Goal: Task Accomplishment & Management: Manage account settings

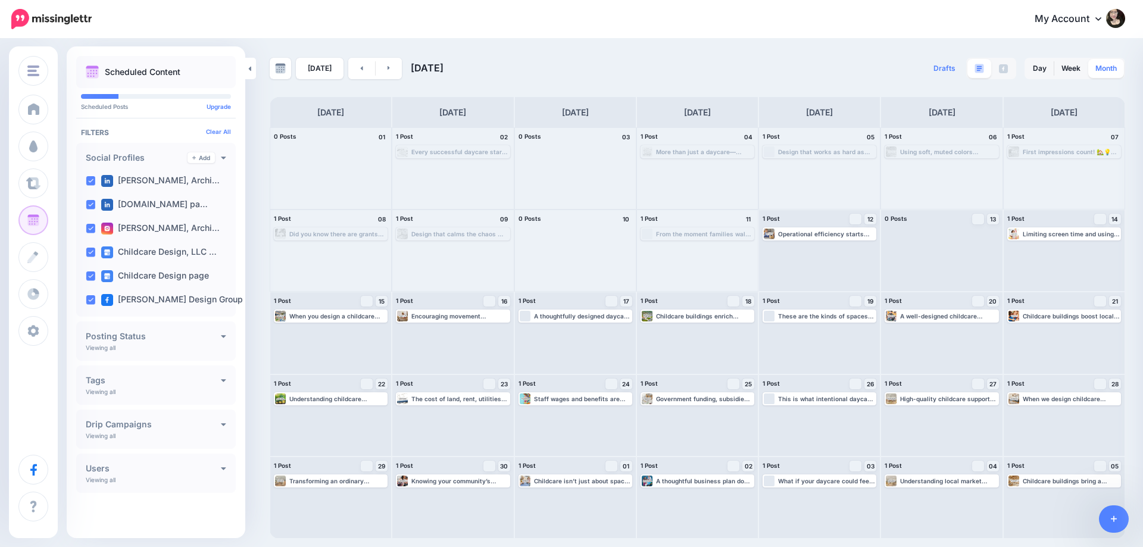
click at [1113, 73] on link "Month" at bounding box center [1107, 68] width 36 height 19
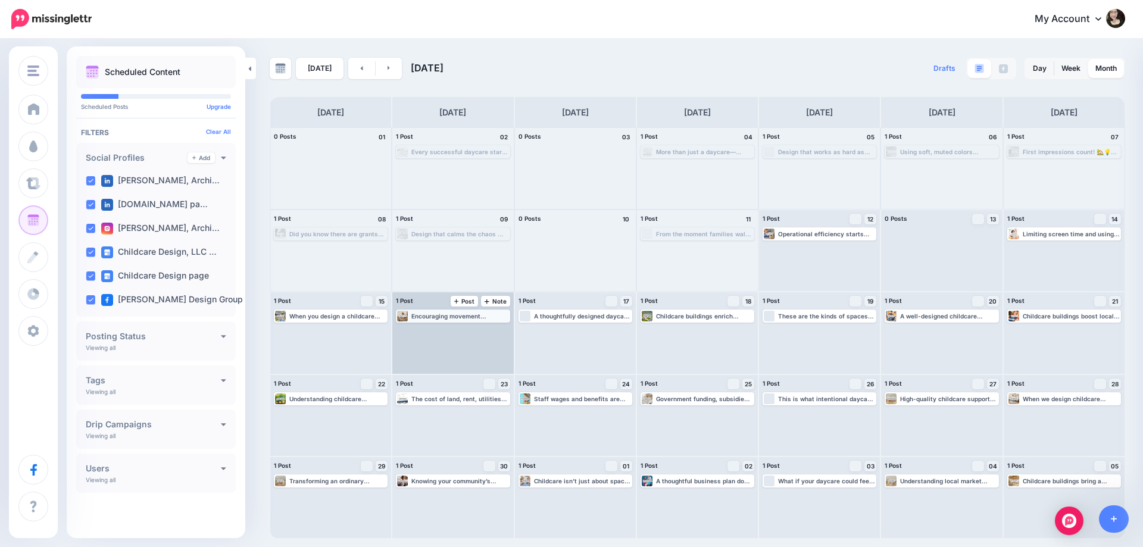
click at [463, 313] on div "Encouraging movement throughout the day helps children release energy, regulate…" at bounding box center [459, 316] width 97 height 7
click at [498, 331] on icon "button" at bounding box center [500, 330] width 6 height 1
click at [486, 365] on link "Delete Post" at bounding box center [475, 363] width 62 height 13
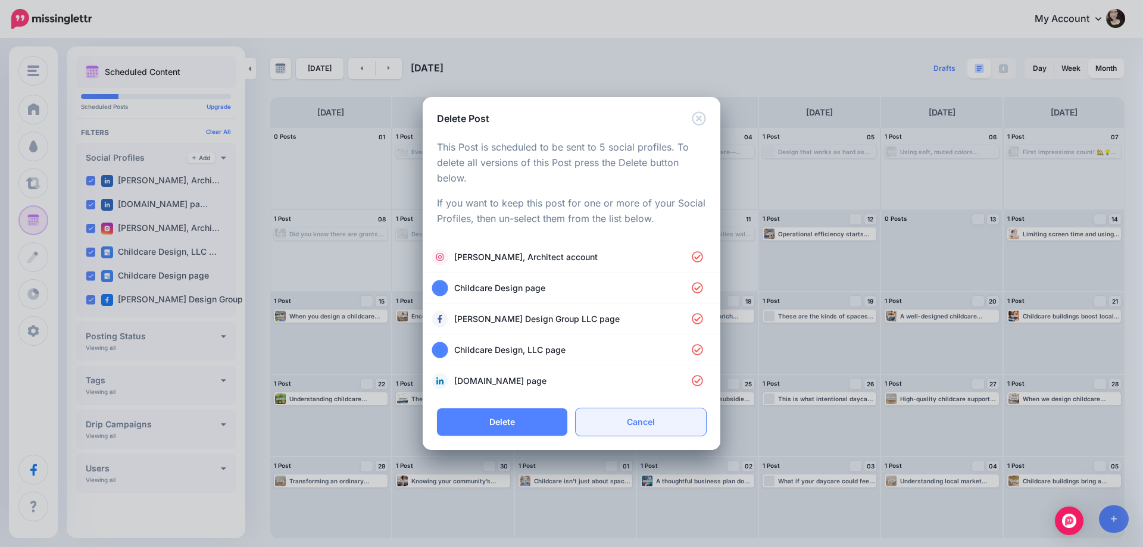
click at [635, 425] on link "Cancel" at bounding box center [641, 421] width 130 height 27
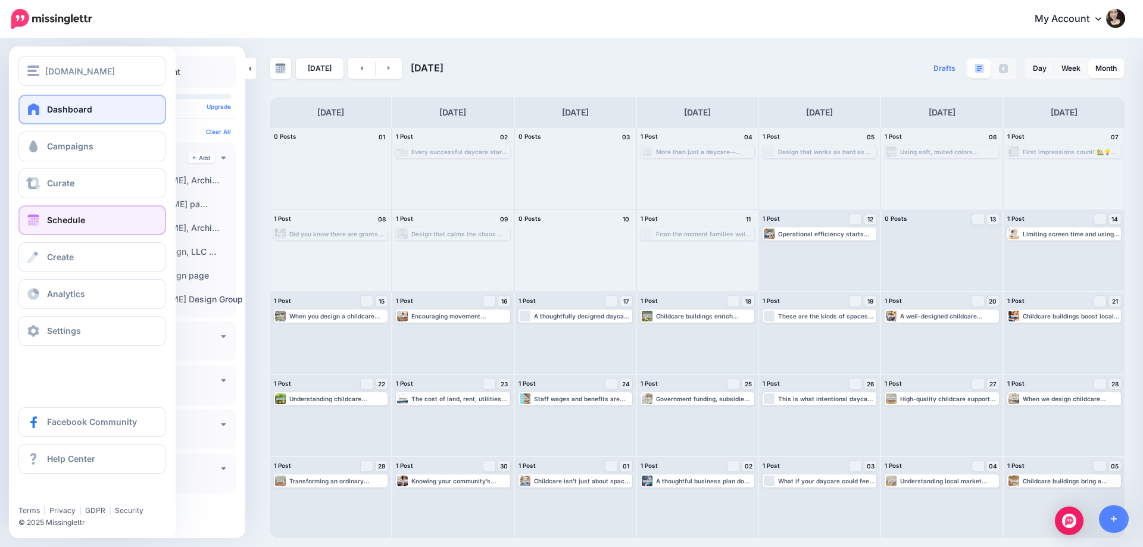
click at [77, 116] on link "Dashboard" at bounding box center [92, 110] width 148 height 30
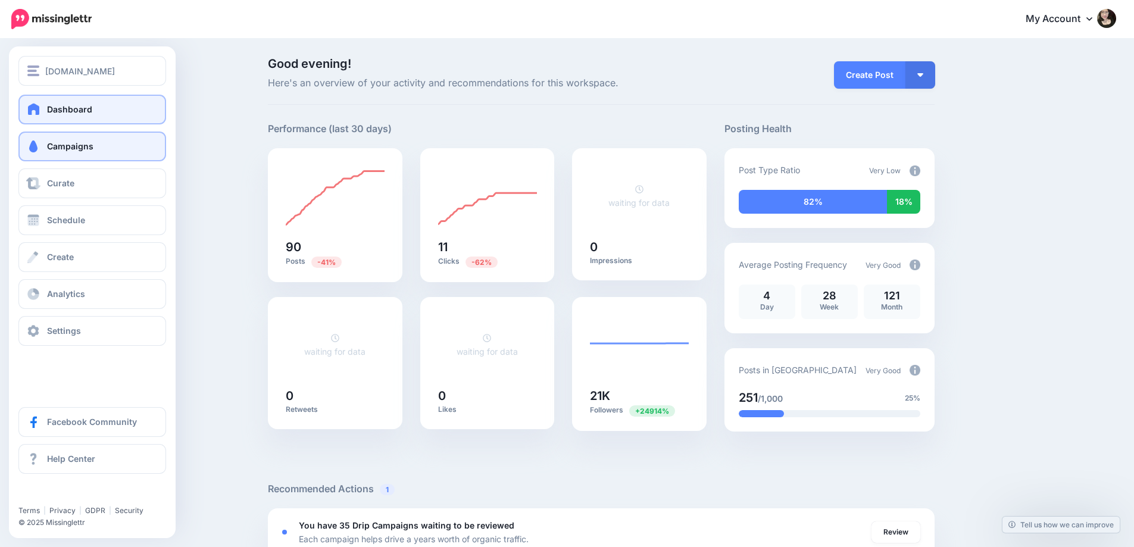
click at [88, 155] on link "Campaigns" at bounding box center [92, 147] width 148 height 30
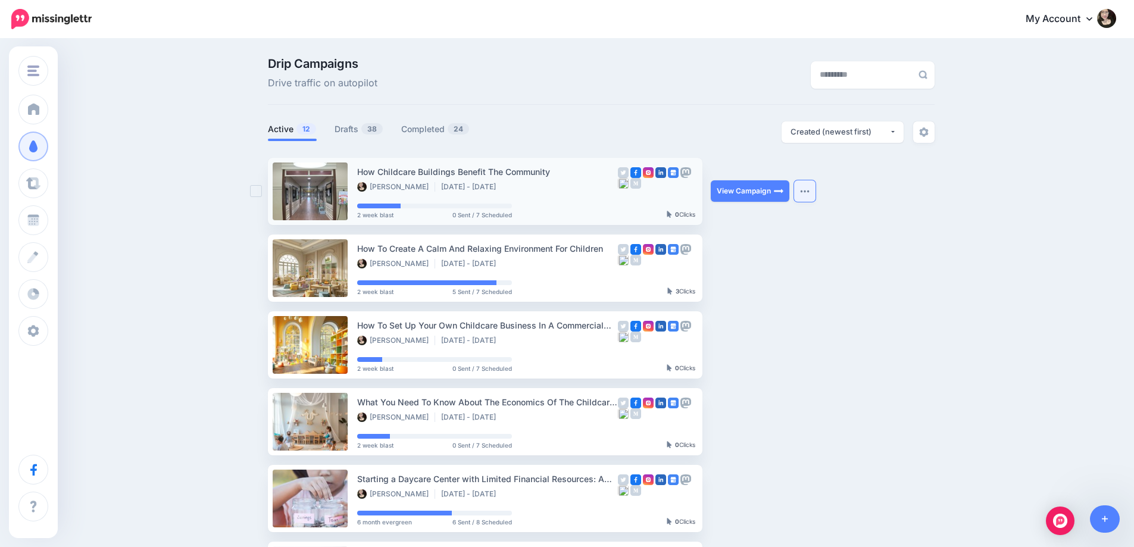
click at [804, 186] on button "button" at bounding box center [804, 190] width 21 height 21
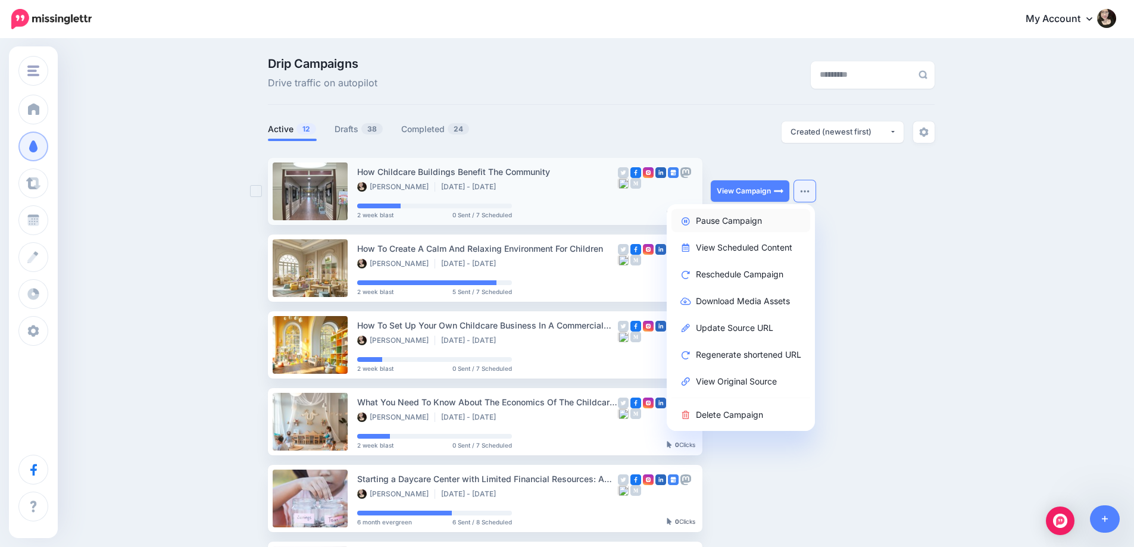
click at [721, 217] on link "Pause Campaign" at bounding box center [741, 220] width 139 height 23
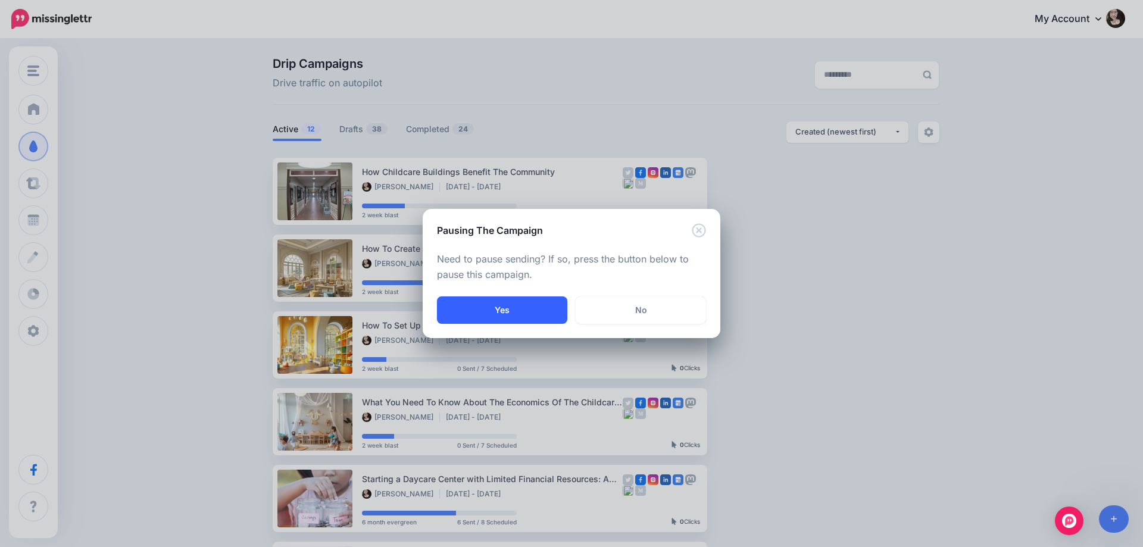
click at [512, 300] on button "Yes" at bounding box center [502, 310] width 130 height 27
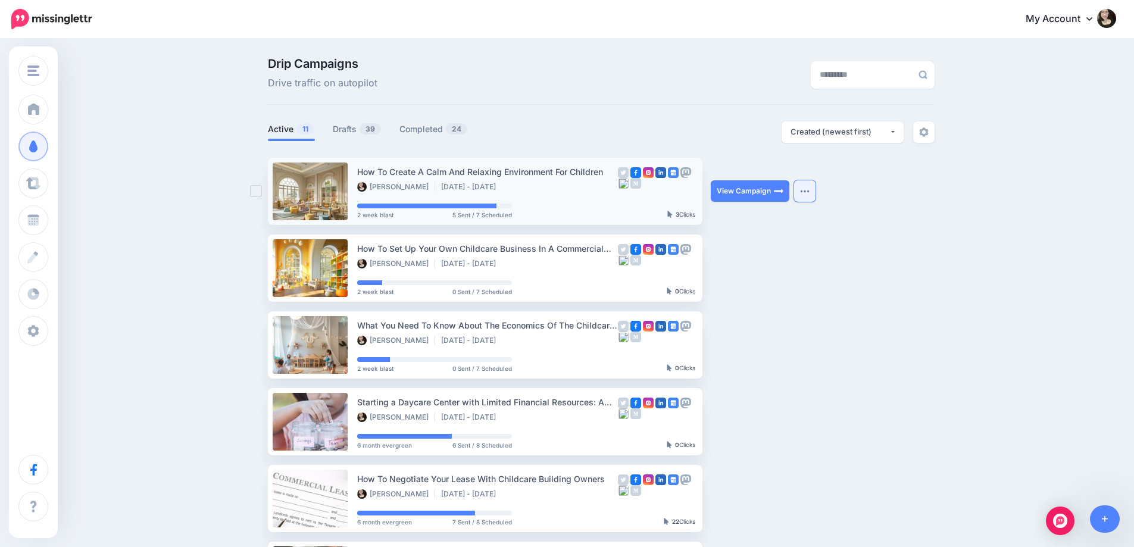
click at [816, 194] on button "button" at bounding box center [804, 190] width 21 height 21
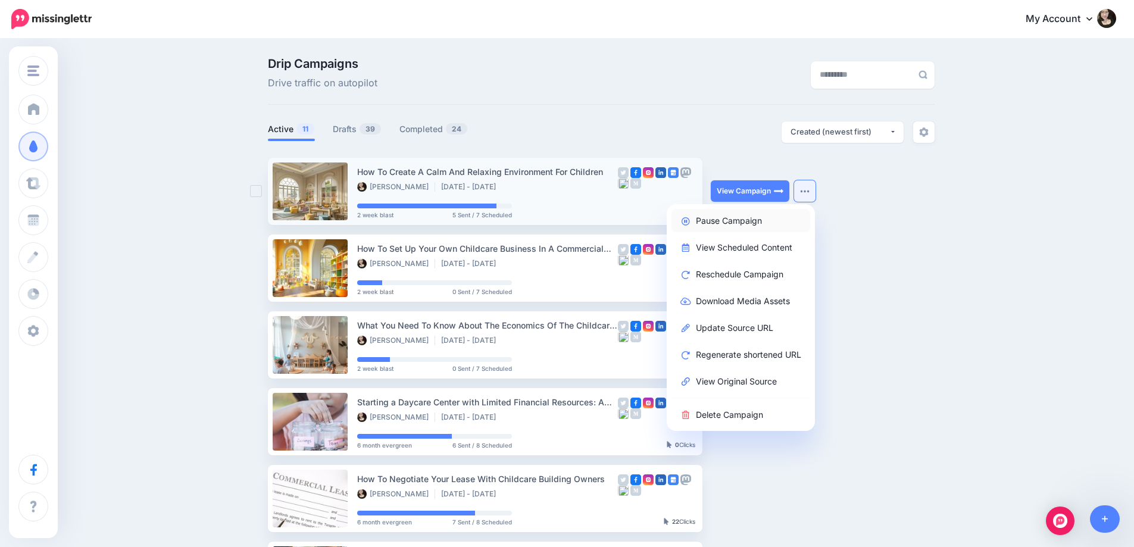
click at [746, 225] on link "Pause Campaign" at bounding box center [741, 220] width 139 height 23
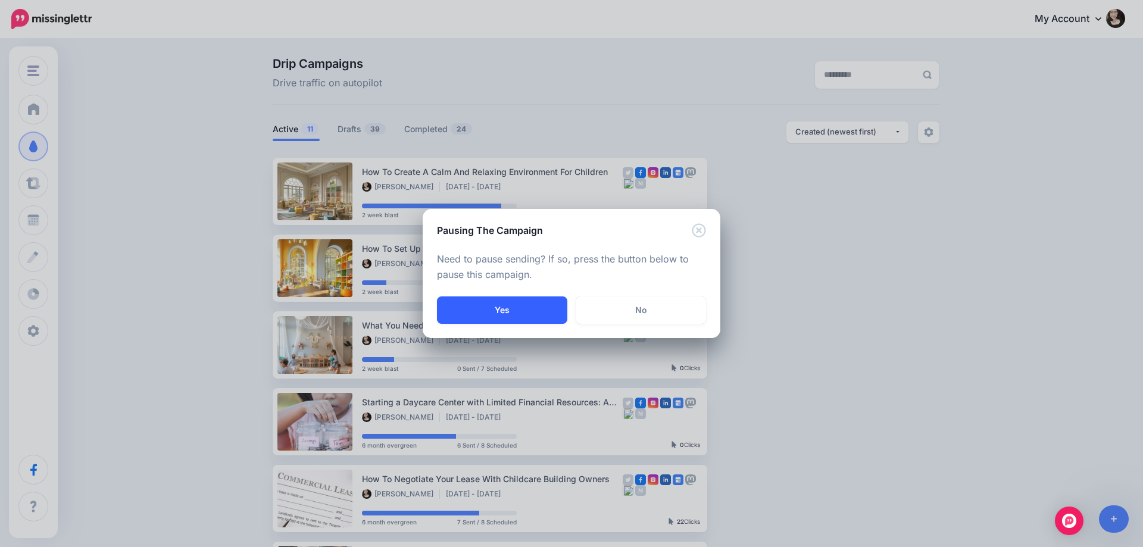
click at [503, 312] on button "Yes" at bounding box center [502, 310] width 130 height 27
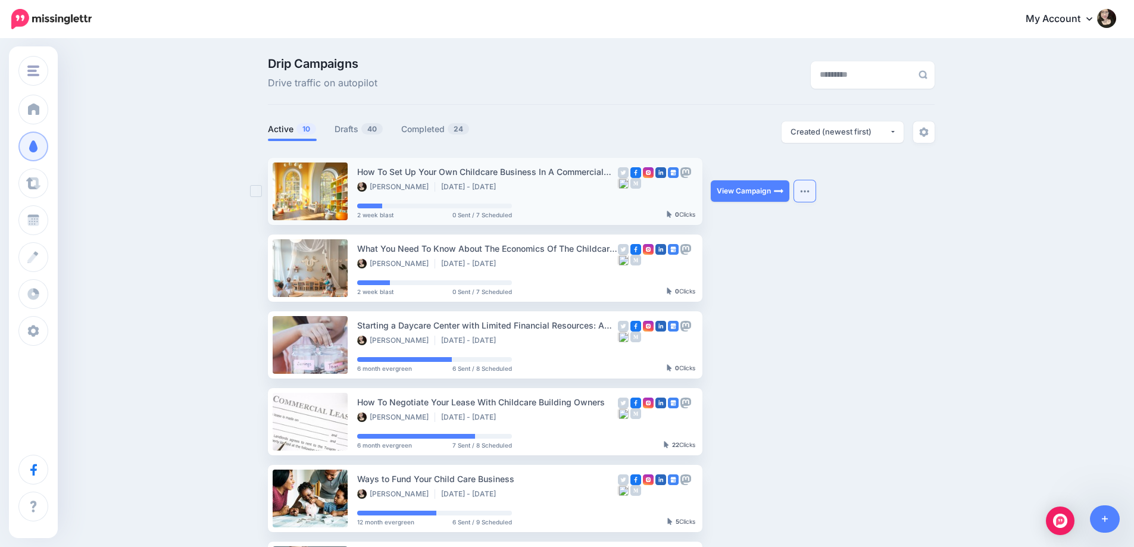
click at [809, 185] on button "button" at bounding box center [804, 190] width 21 height 21
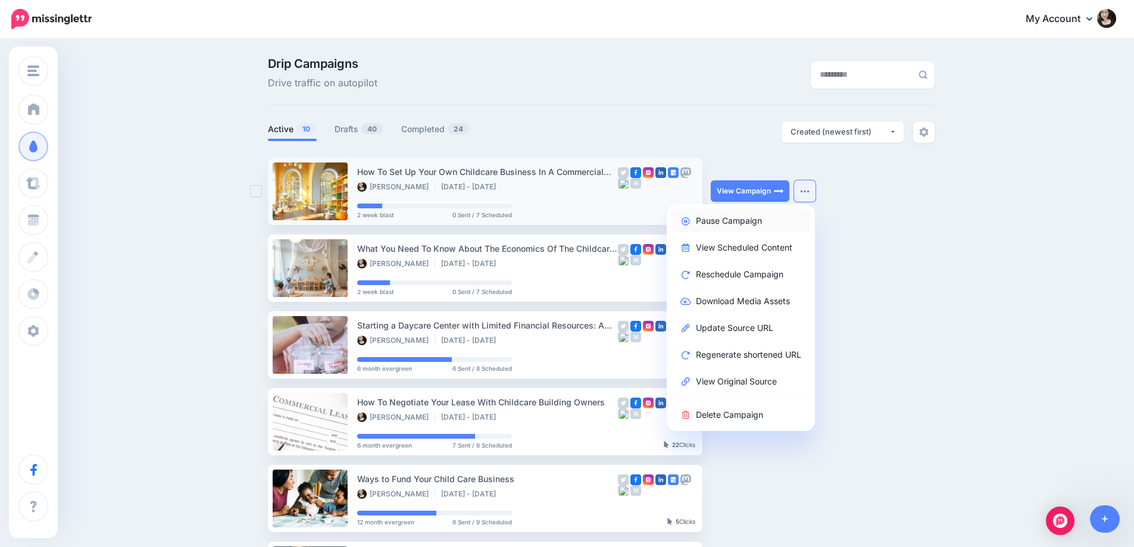
click at [732, 218] on link "Pause Campaign" at bounding box center [741, 220] width 139 height 23
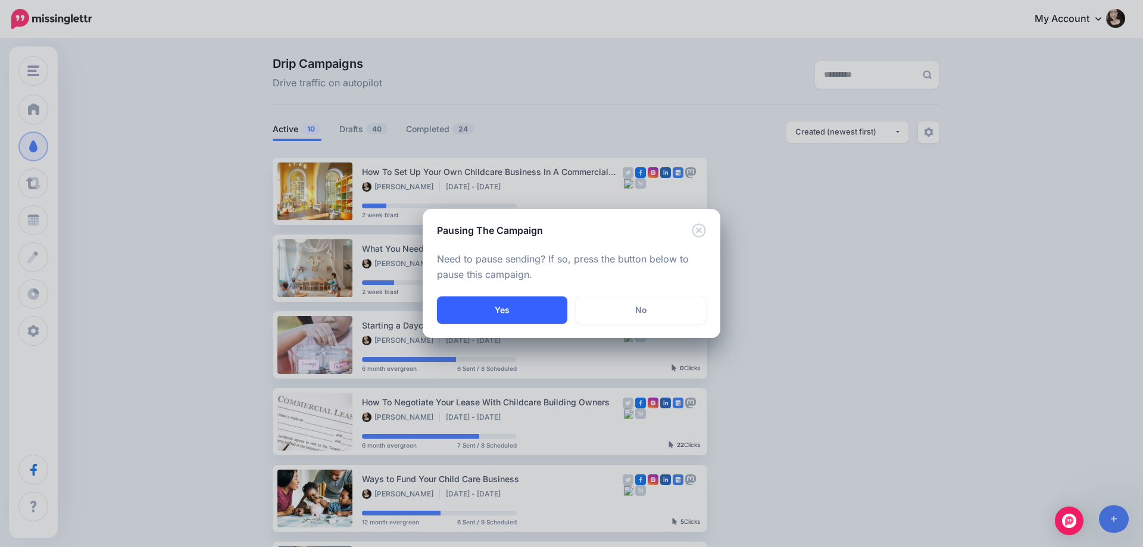
click at [512, 307] on button "Yes" at bounding box center [502, 310] width 130 height 27
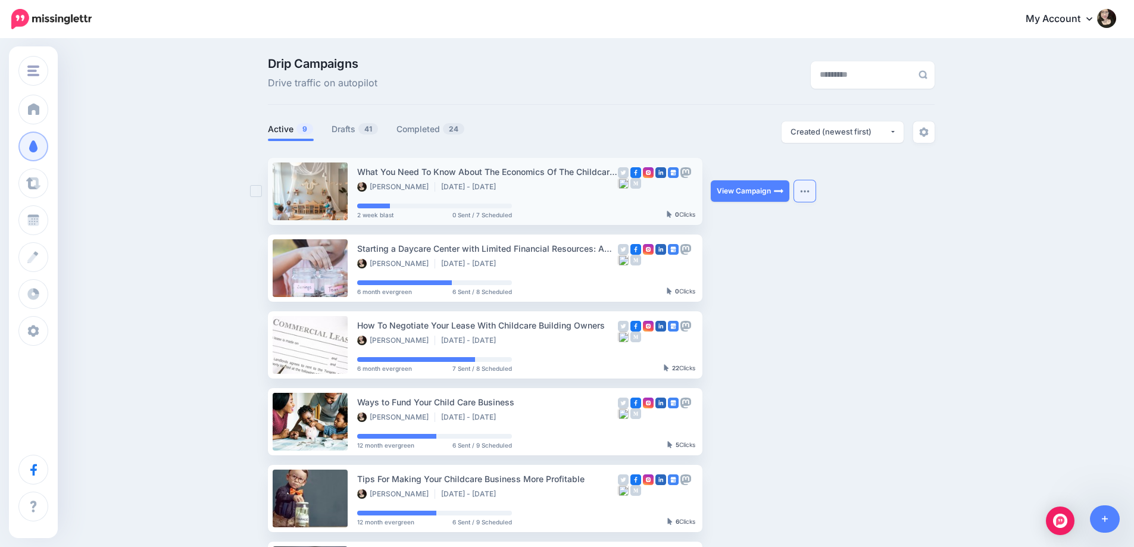
click at [810, 190] on img "button" at bounding box center [805, 191] width 10 height 4
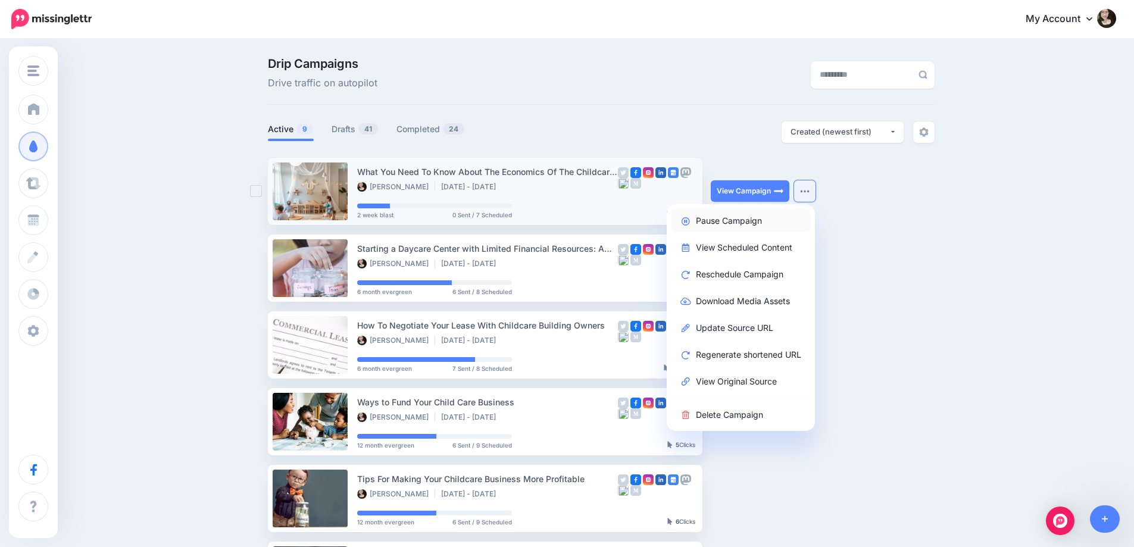
click at [743, 220] on link "Pause Campaign" at bounding box center [741, 220] width 139 height 23
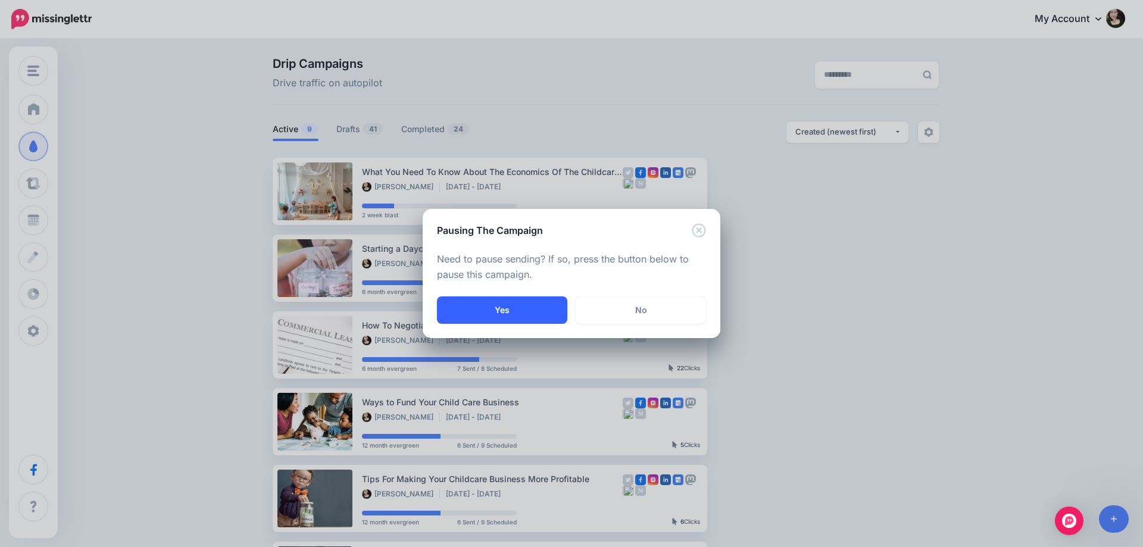
click at [520, 312] on button "Yes" at bounding box center [502, 310] width 130 height 27
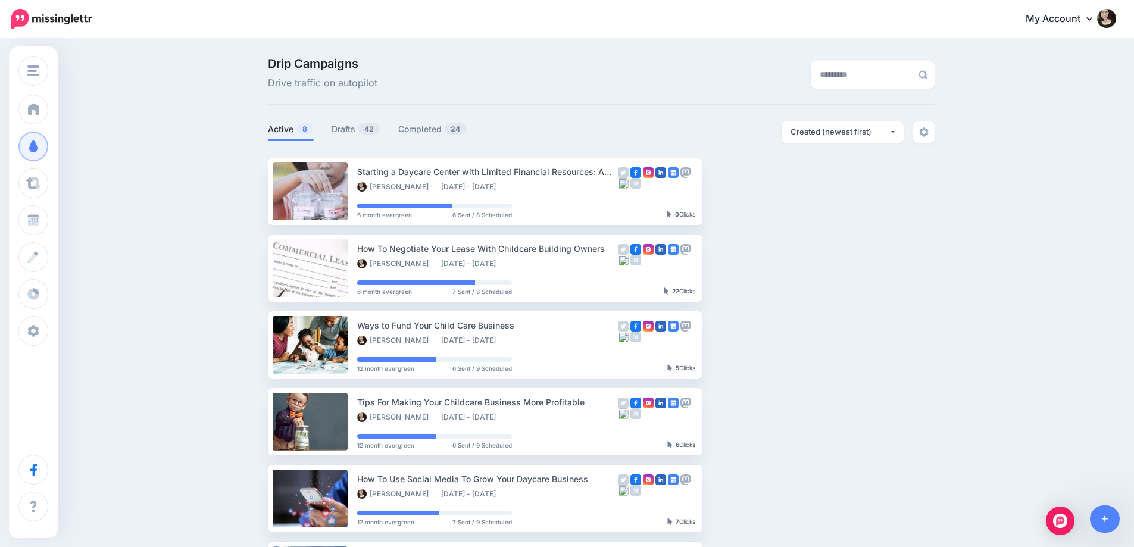
drag, startPoint x: 778, startPoint y: 272, endPoint x: 941, endPoint y: 304, distance: 165.7
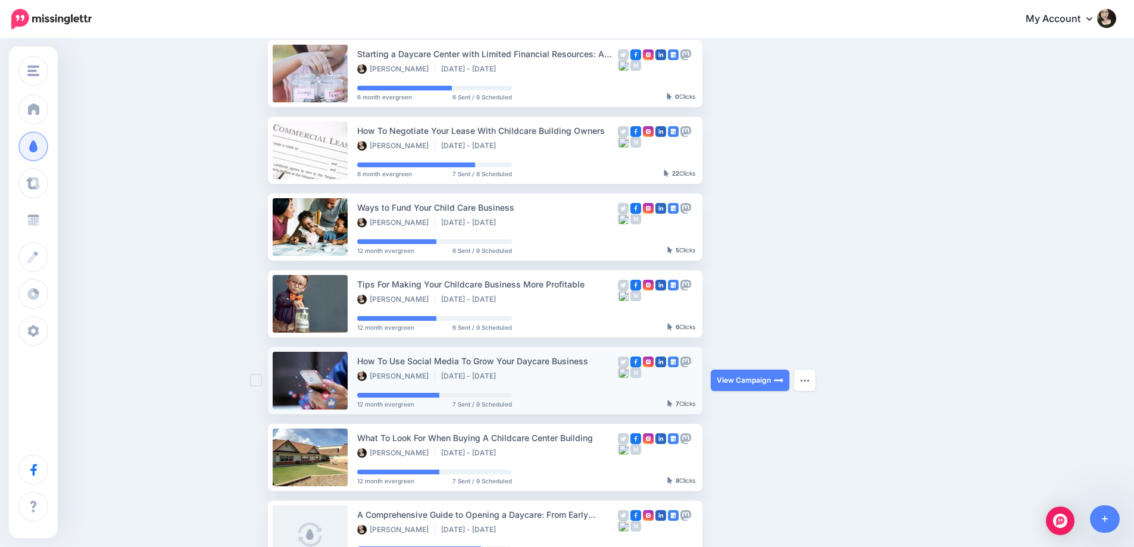
scroll to position [119, 0]
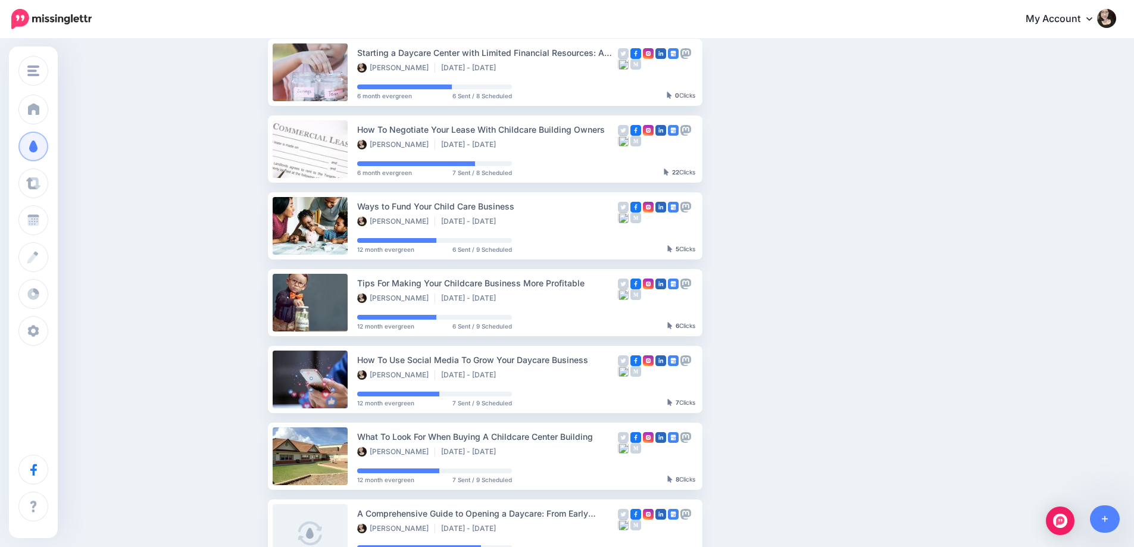
drag, startPoint x: 924, startPoint y: 274, endPoint x: 857, endPoint y: 92, distance: 194.0
click at [857, 92] on ul "Starting a Daycare Center with Limited Financial Resources: A Comprehensive Gui…" at bounding box center [601, 341] width 667 height 605
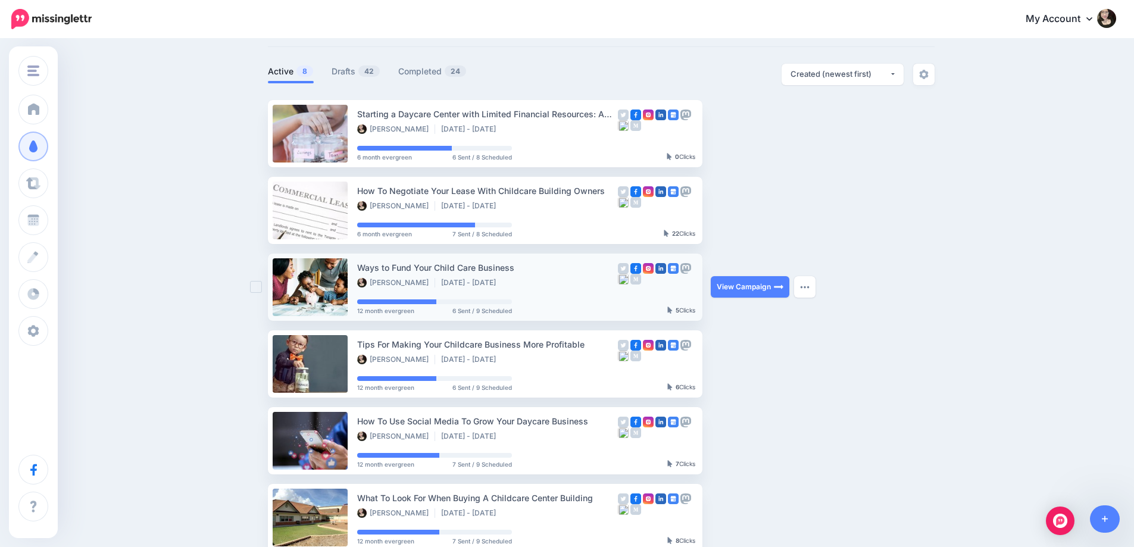
scroll to position [0, 0]
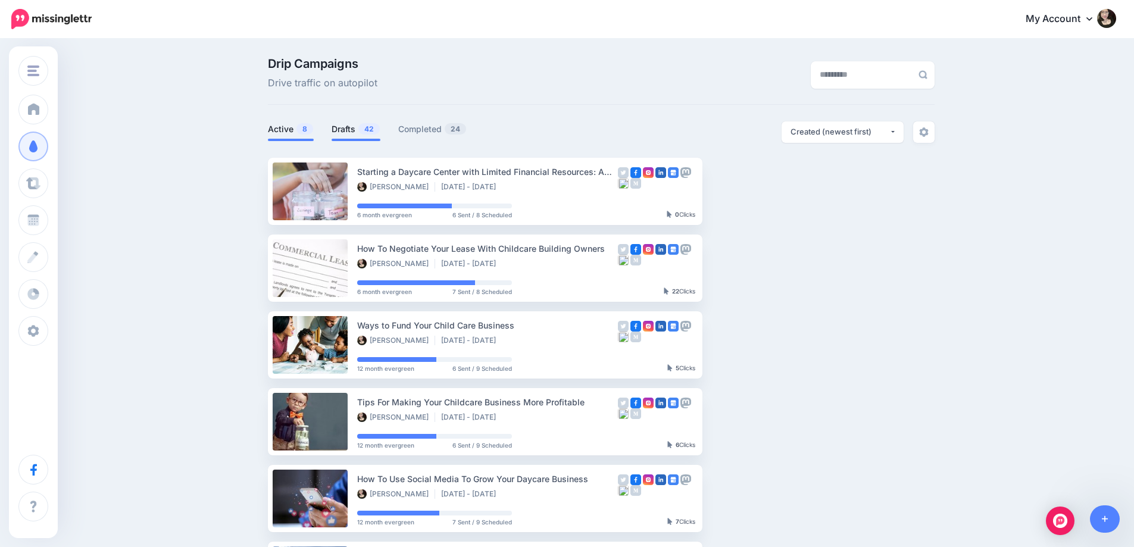
click at [371, 136] on link "Drafts 42" at bounding box center [356, 129] width 49 height 14
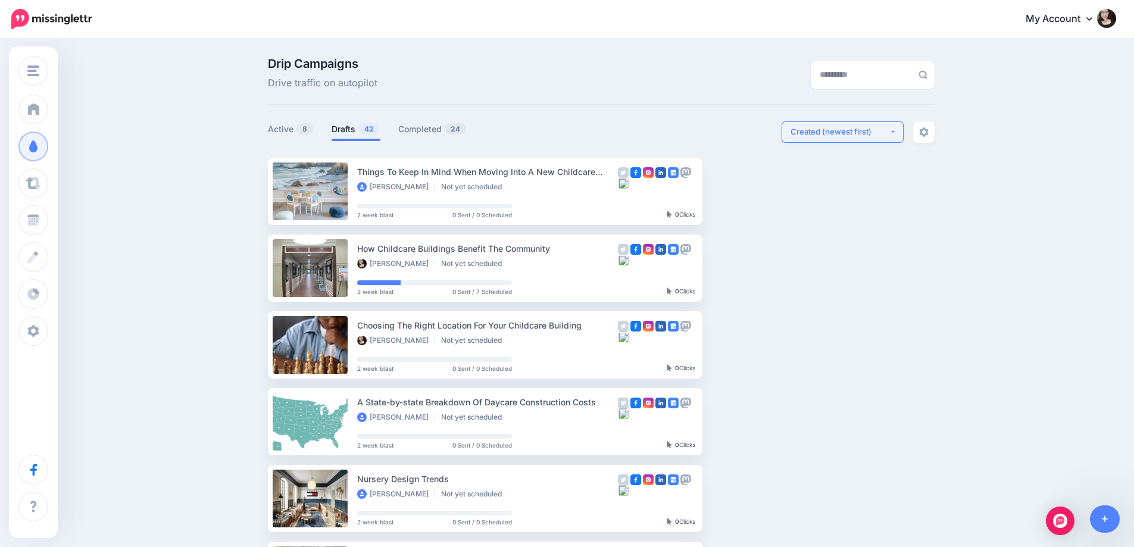
drag, startPoint x: 857, startPoint y: 146, endPoint x: 872, endPoint y: 133, distance: 19.4
click at [857, 145] on div at bounding box center [601, 150] width 667 height 15
click at [872, 133] on div "Created (newest first)" at bounding box center [840, 131] width 99 height 11
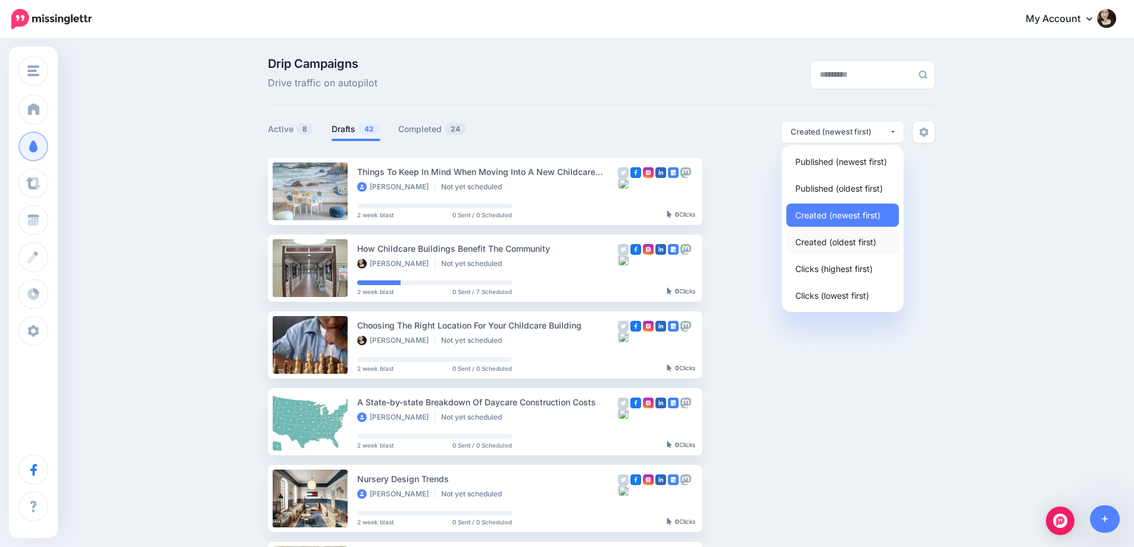
click at [846, 247] on span "Created (oldest first)" at bounding box center [836, 242] width 81 height 14
select select "**********"
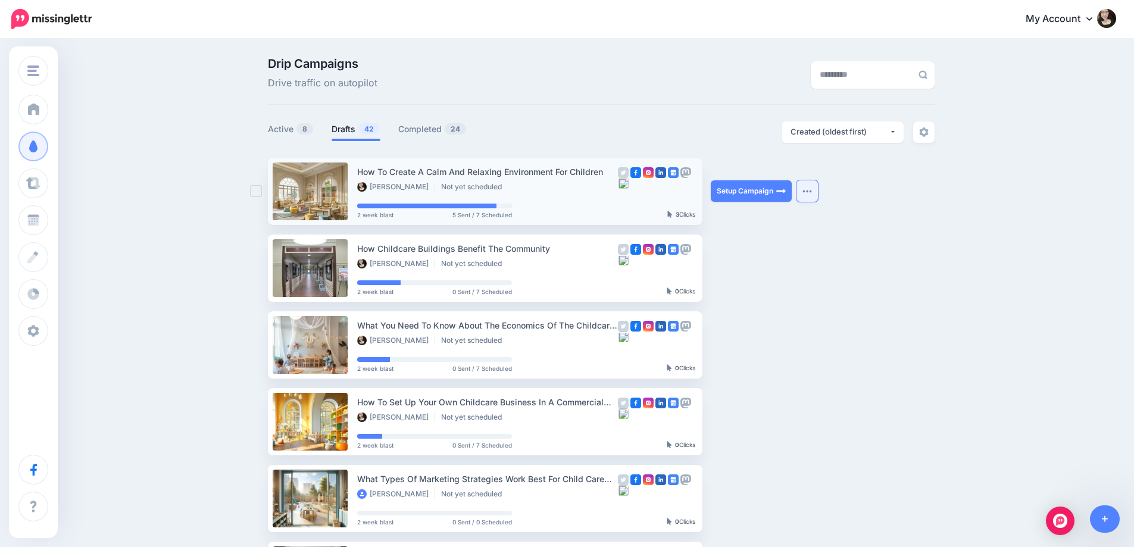
click at [818, 191] on button "button" at bounding box center [807, 190] width 21 height 21
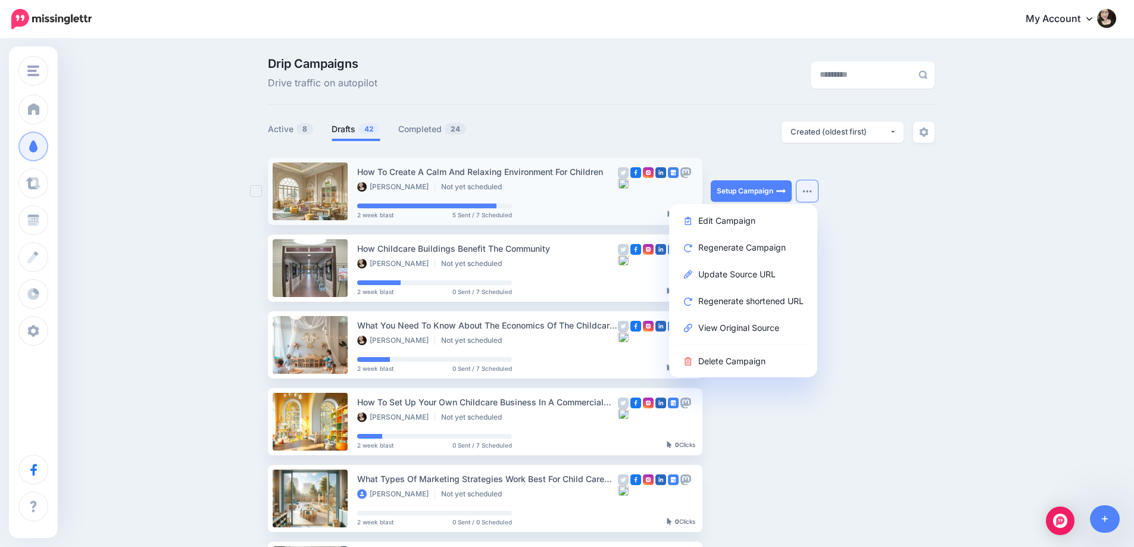
click at [559, 199] on div "How To Create A Calm And Relaxing Environment For Children Zelle Bonita Not yet…" at bounding box center [487, 191] width 261 height 53
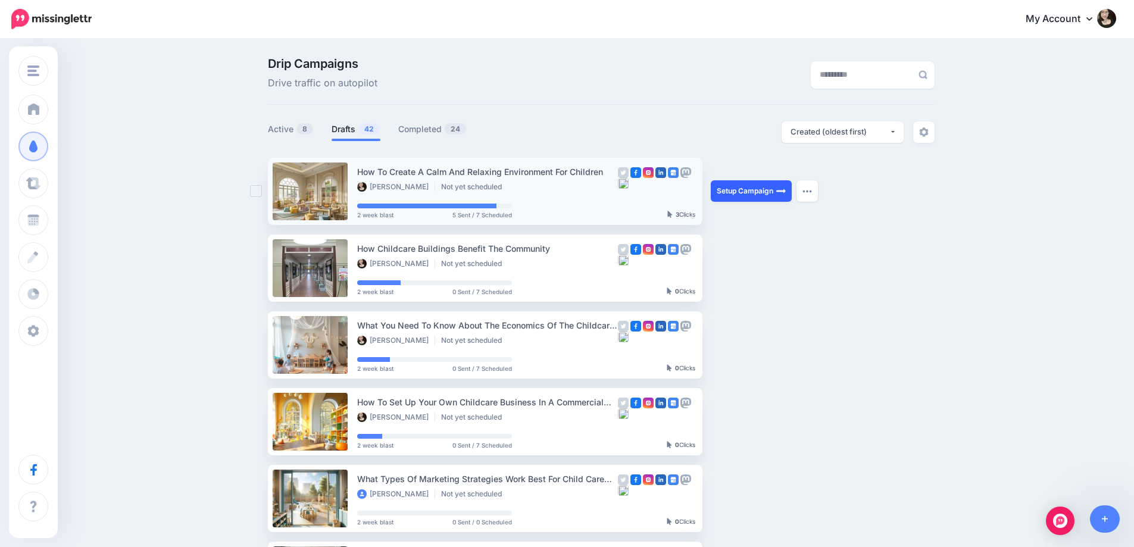
click at [763, 199] on link "Setup Campaign" at bounding box center [751, 190] width 81 height 21
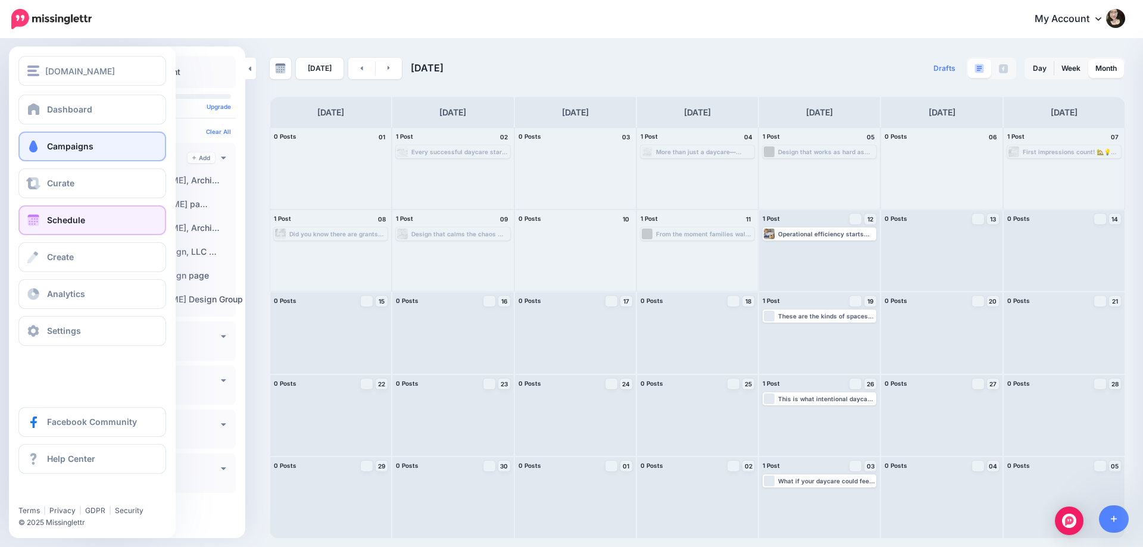
click at [71, 154] on link "Campaigns" at bounding box center [92, 147] width 148 height 30
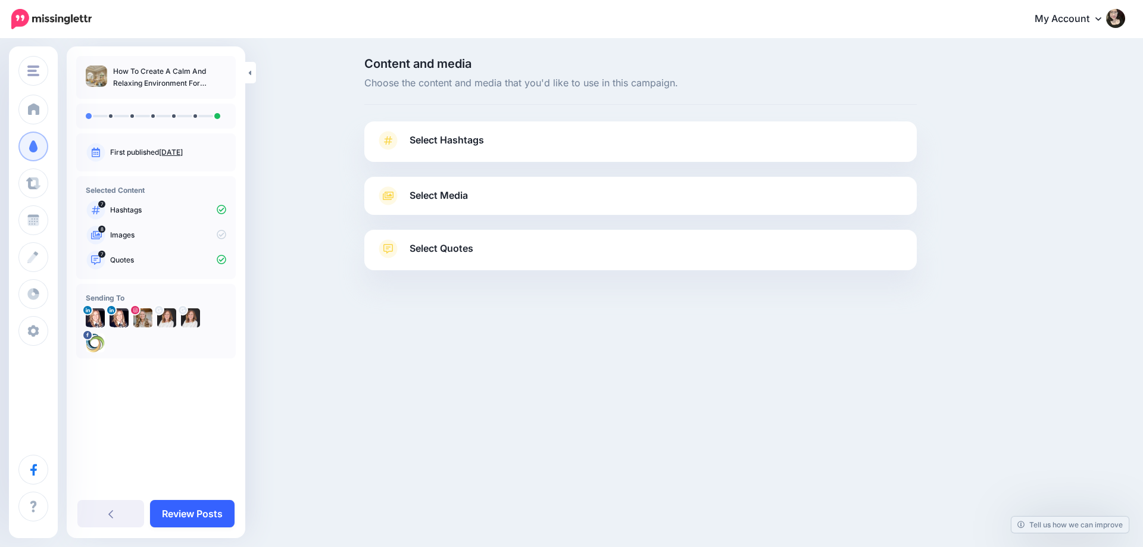
click at [202, 514] on link "Review Posts" at bounding box center [192, 513] width 85 height 27
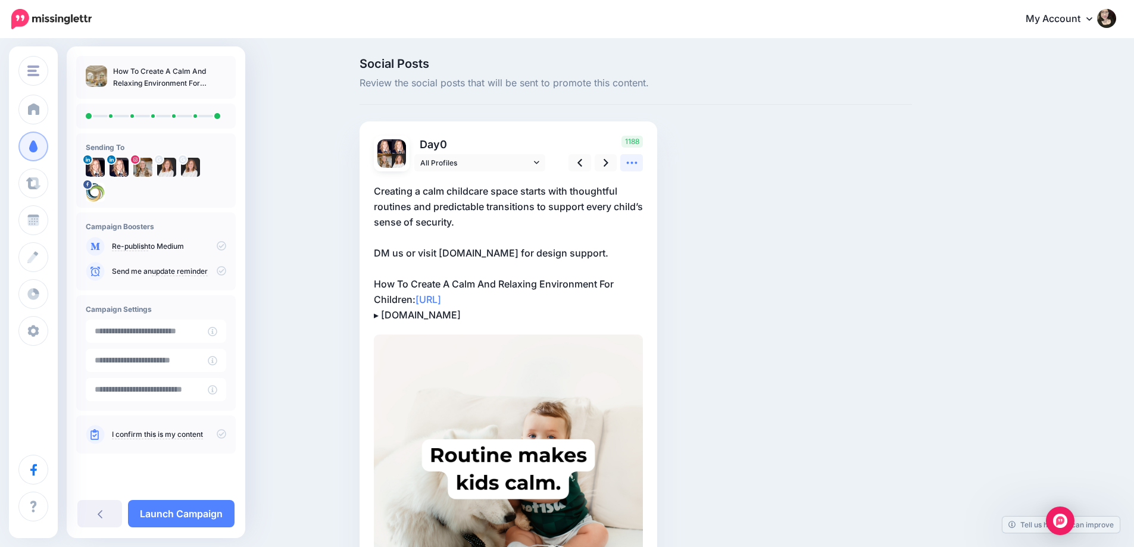
click at [637, 162] on icon at bounding box center [632, 163] width 13 height 13
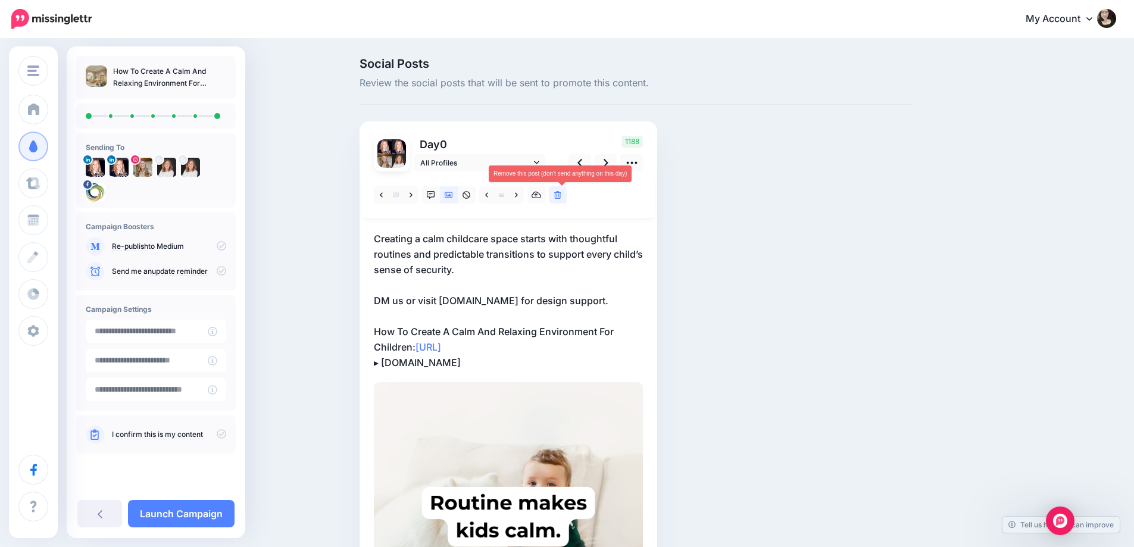
click at [560, 195] on icon at bounding box center [557, 195] width 7 height 8
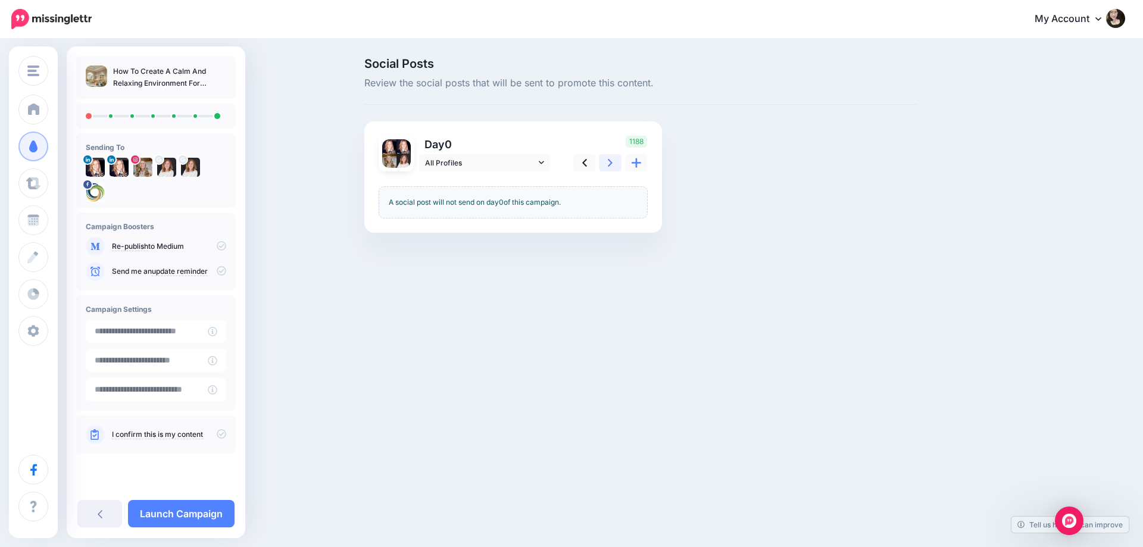
click at [608, 167] on icon at bounding box center [610, 163] width 5 height 13
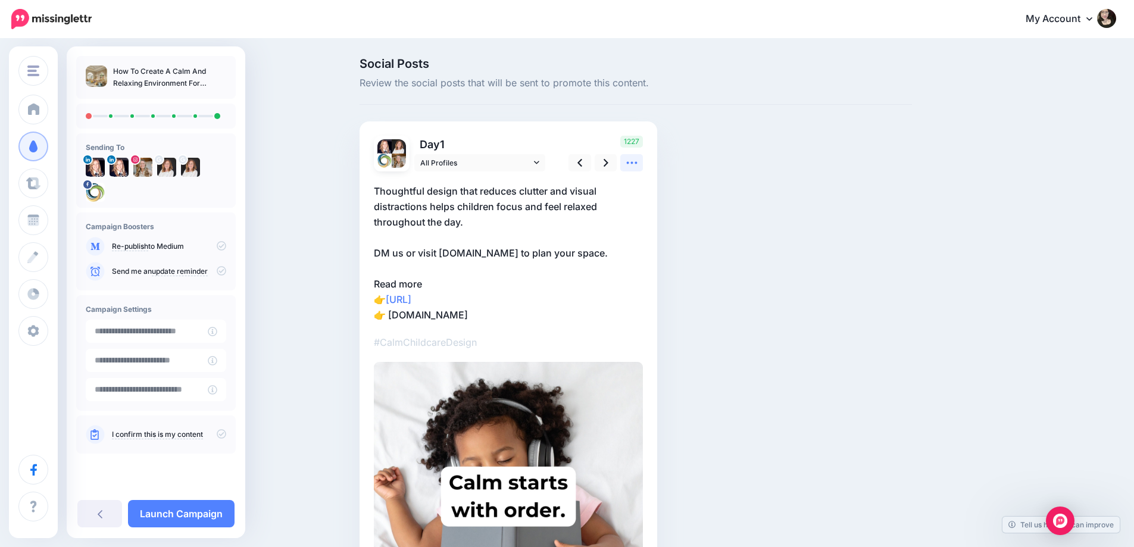
click at [638, 169] on icon at bounding box center [632, 163] width 13 height 13
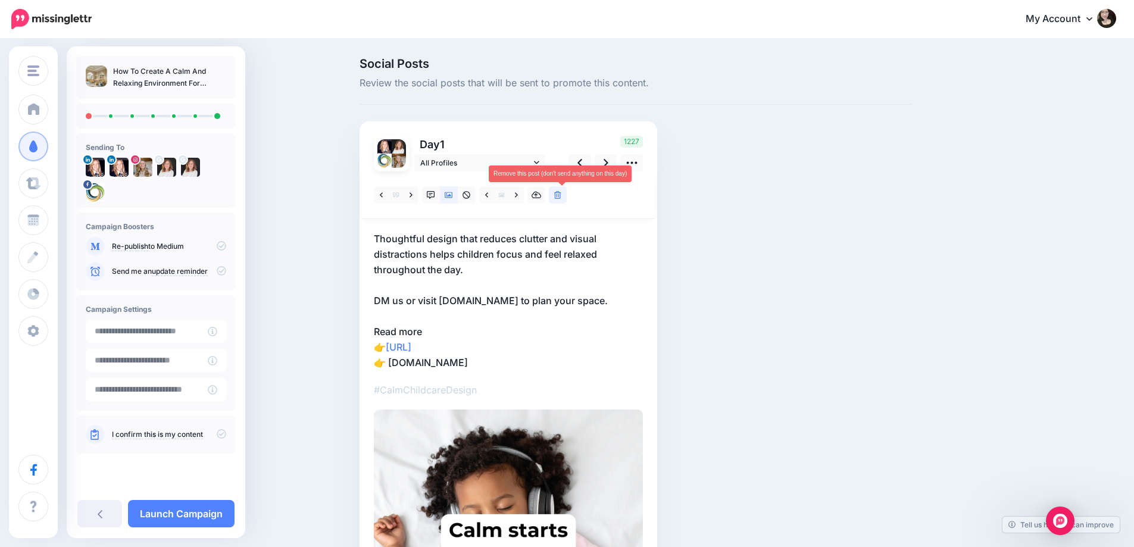
click at [566, 194] on link at bounding box center [558, 194] width 18 height 17
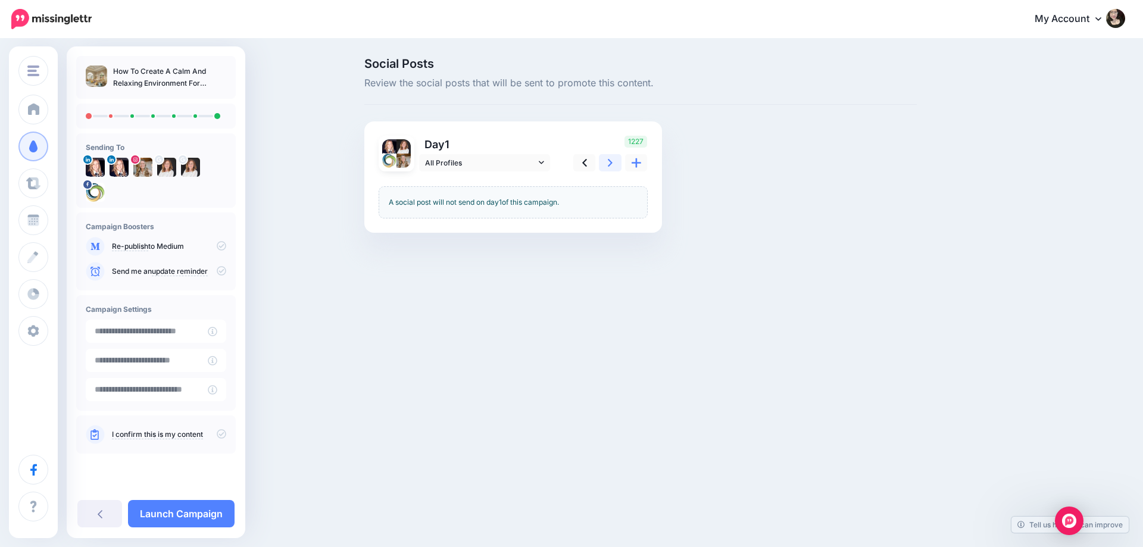
click at [610, 166] on icon at bounding box center [610, 163] width 5 height 13
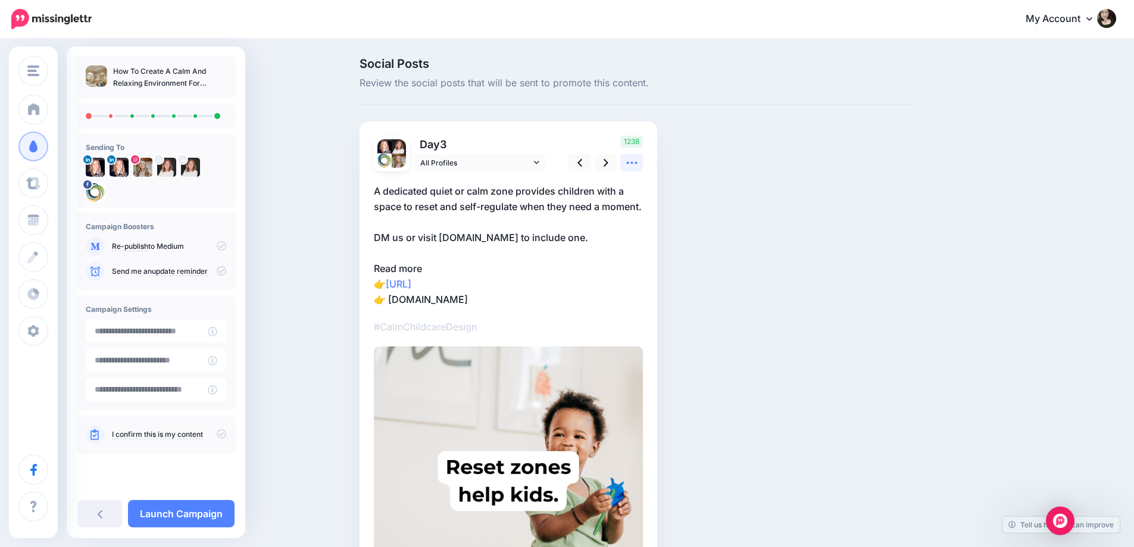
click at [638, 167] on icon at bounding box center [632, 163] width 13 height 13
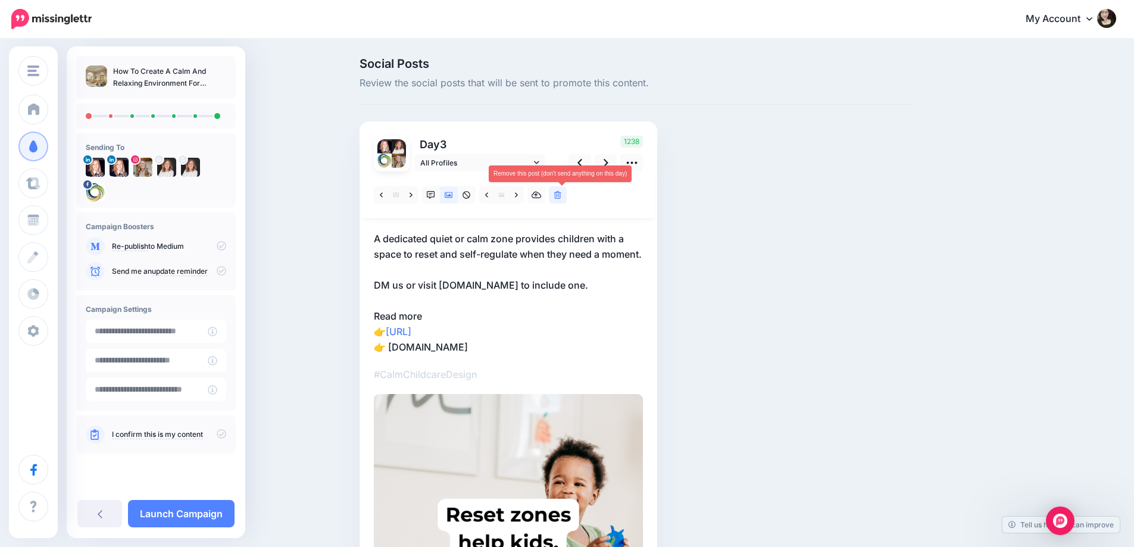
click at [561, 198] on icon at bounding box center [557, 195] width 7 height 8
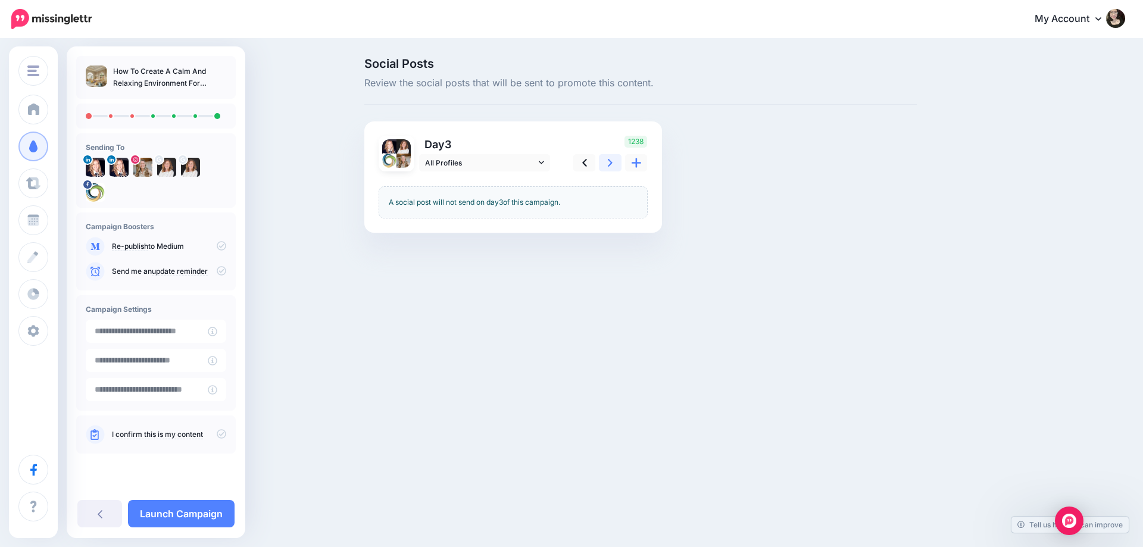
click at [612, 162] on icon at bounding box center [610, 163] width 5 height 13
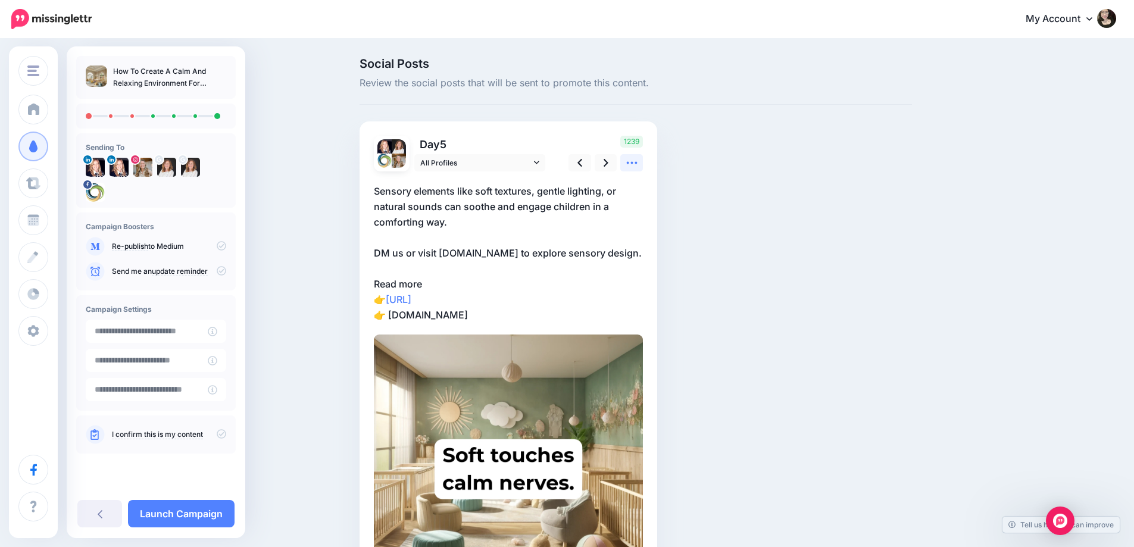
click at [643, 166] on link at bounding box center [631, 162] width 23 height 17
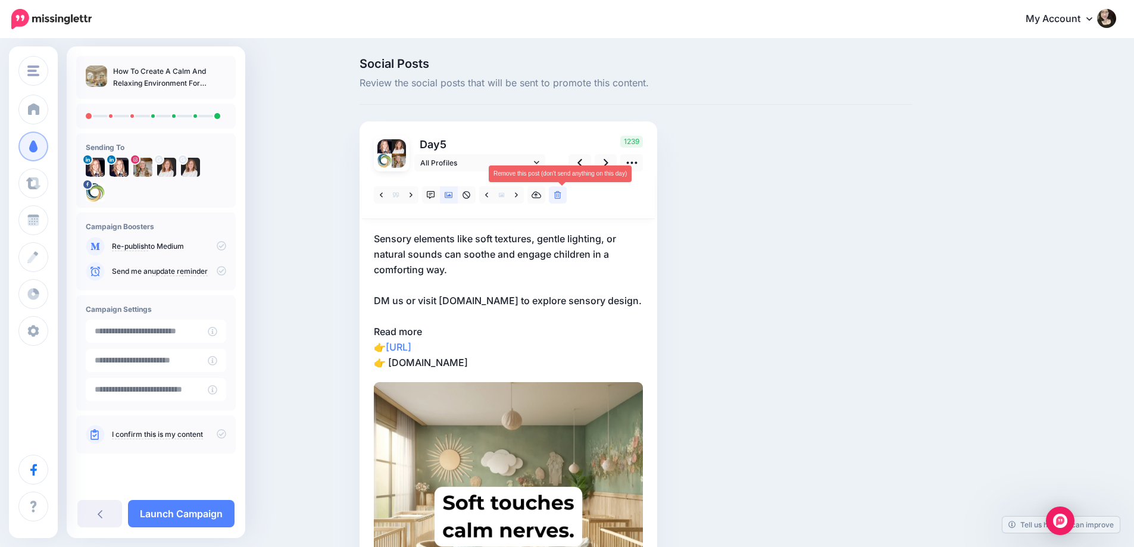
click at [562, 197] on icon at bounding box center [557, 195] width 7 height 8
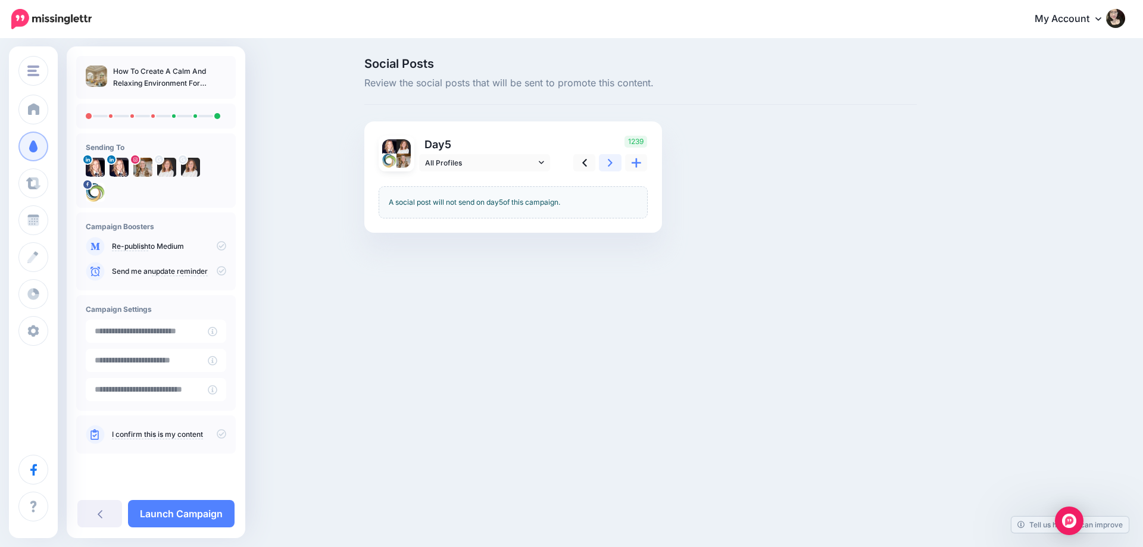
click at [611, 159] on icon at bounding box center [610, 163] width 5 height 13
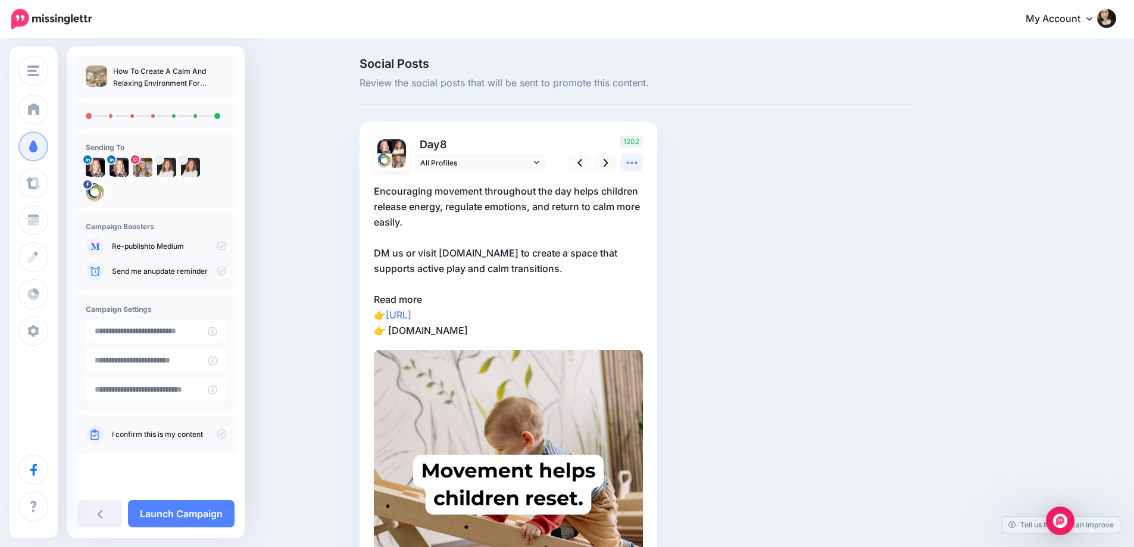
click at [631, 170] on link at bounding box center [631, 162] width 23 height 17
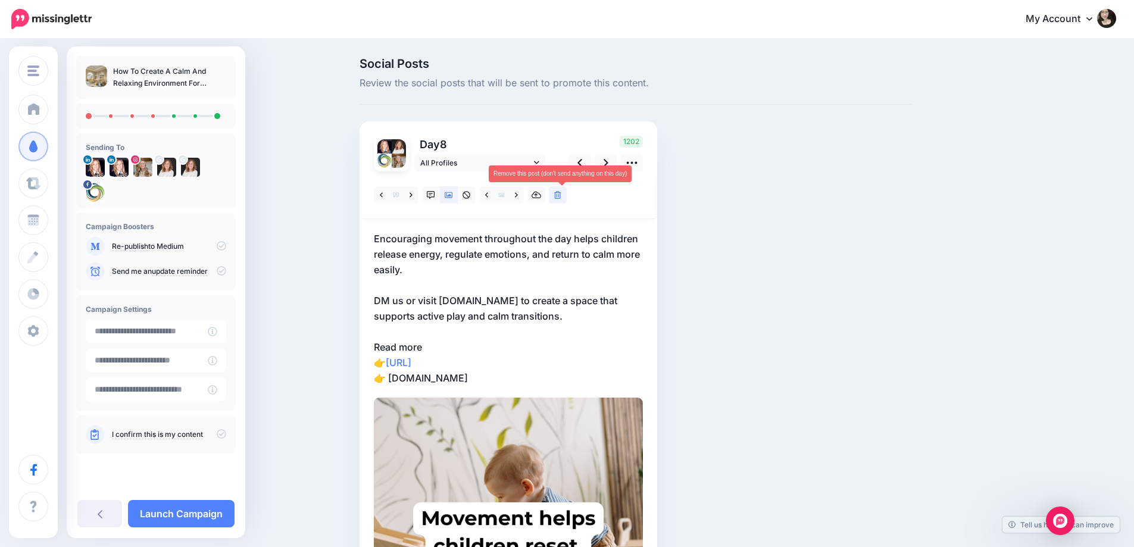
click at [557, 197] on link at bounding box center [558, 194] width 18 height 17
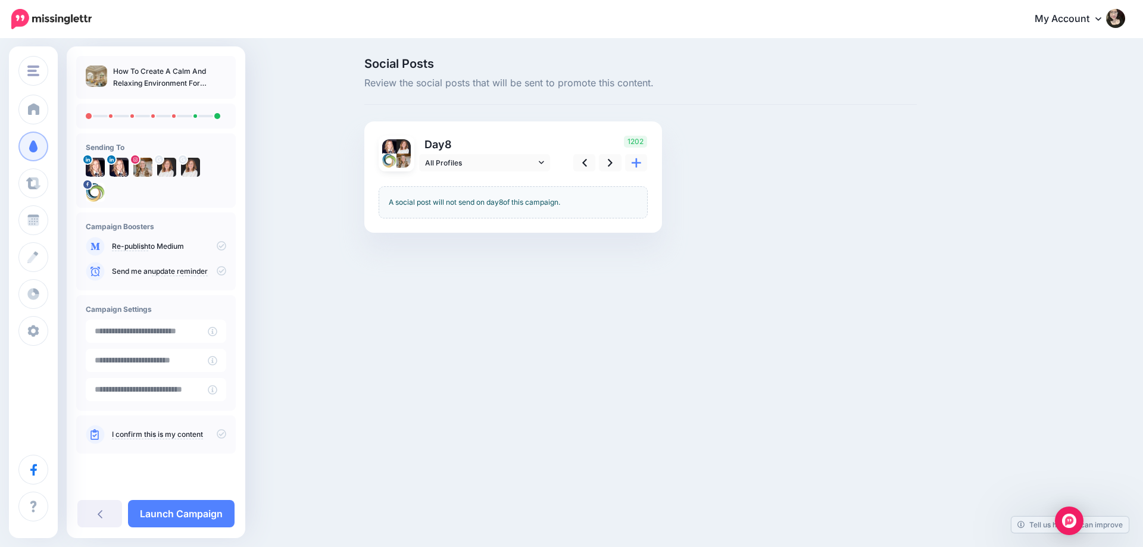
drag, startPoint x: 710, startPoint y: 275, endPoint x: 729, endPoint y: 281, distance: 20.7
click at [710, 276] on div "Social Posts Review the social posts that will be sent to promote this content.…" at bounding box center [571, 163] width 1143 height 247
click at [223, 436] on icon at bounding box center [222, 434] width 10 height 10
click at [162, 435] on link "I confirm this is my content" at bounding box center [157, 435] width 91 height 10
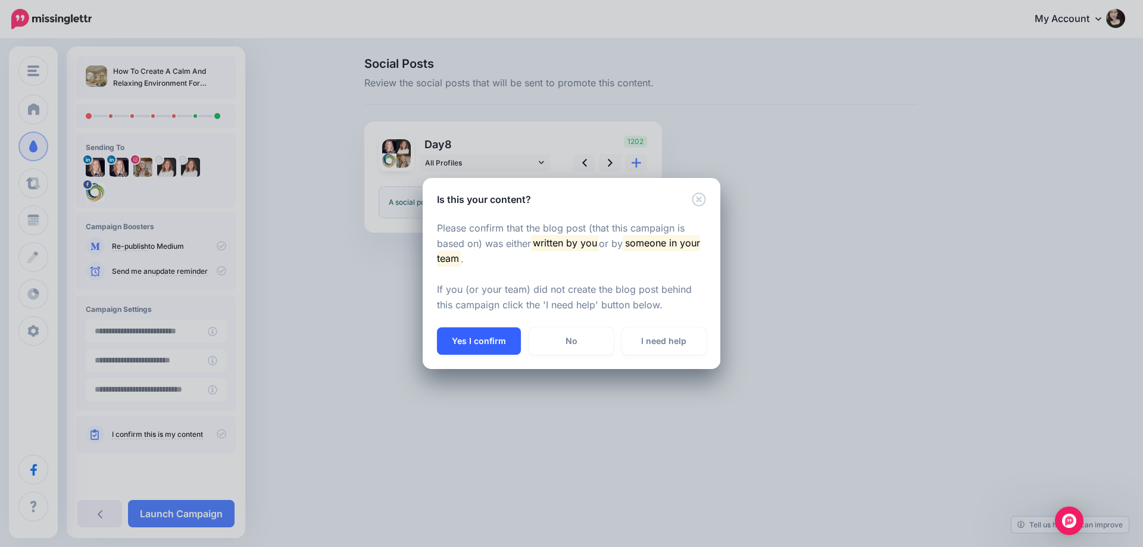
click at [499, 342] on button "Yes I confirm" at bounding box center [479, 341] width 84 height 27
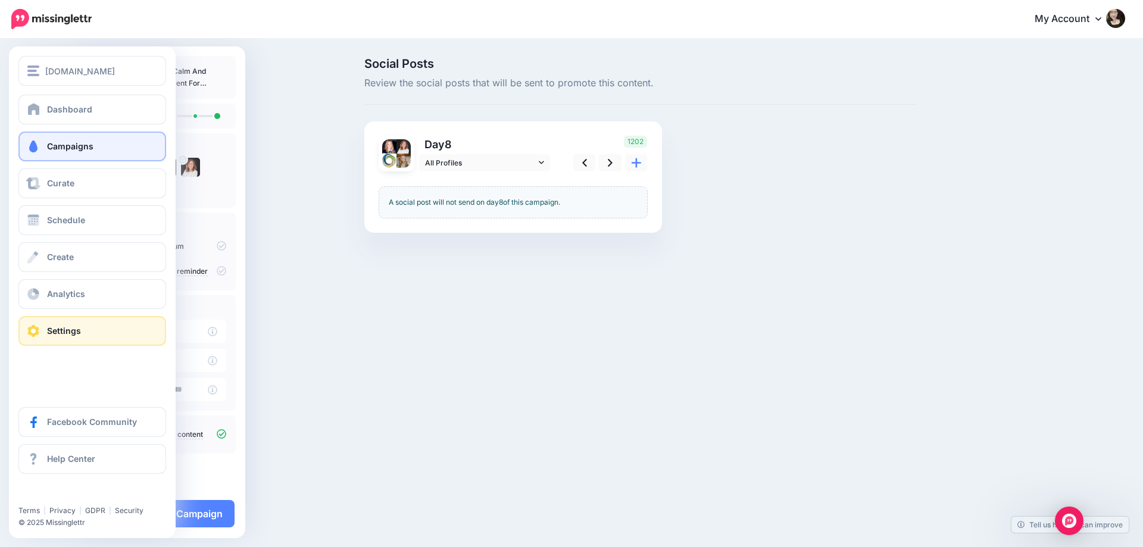
click at [75, 332] on span "Settings" at bounding box center [64, 331] width 34 height 10
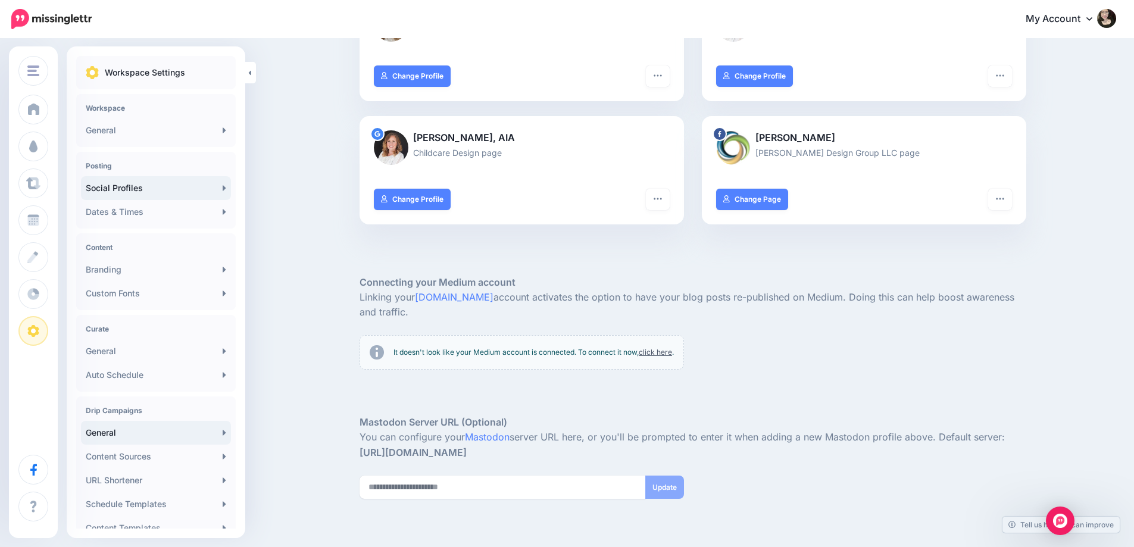
scroll to position [60, 0]
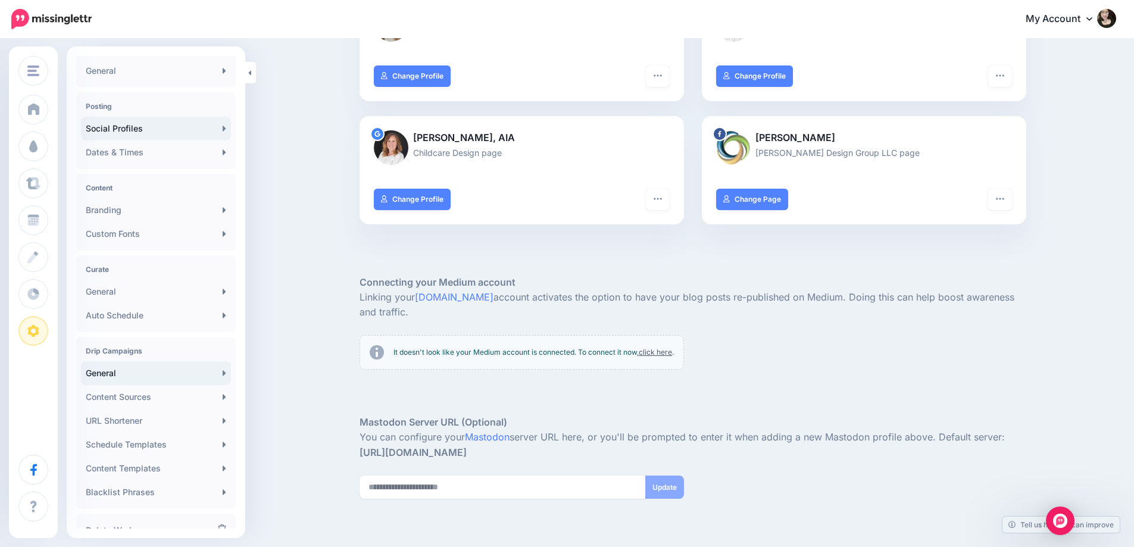
click at [149, 372] on link "General" at bounding box center [156, 373] width 150 height 24
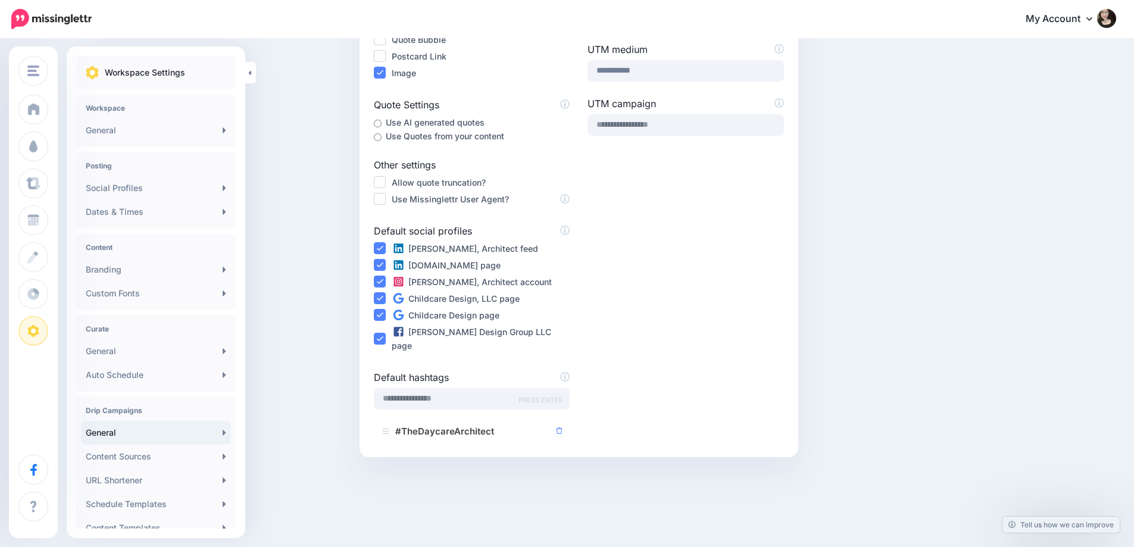
scroll to position [253, 0]
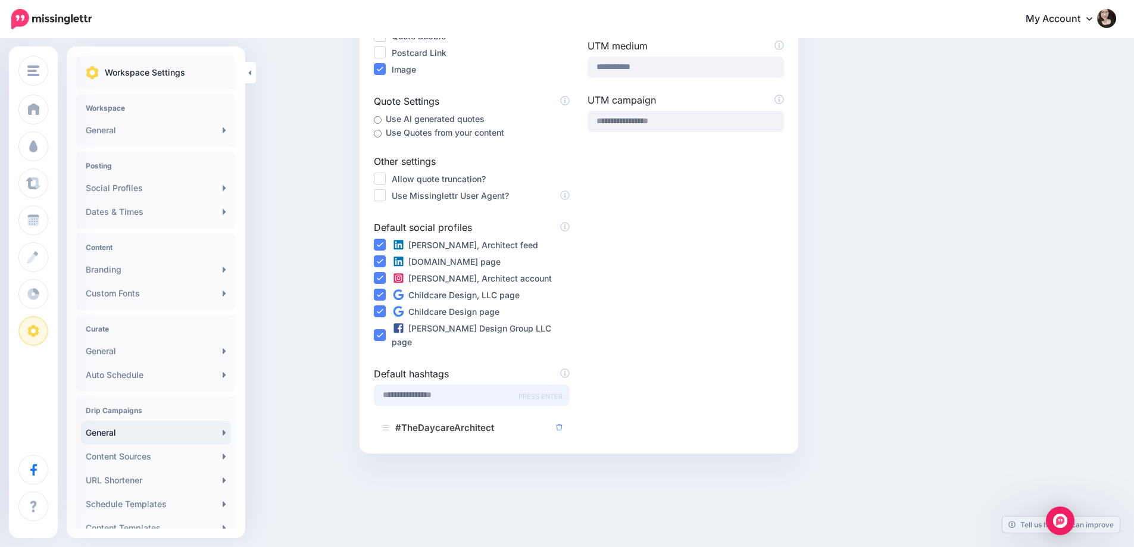
click at [450, 386] on input "text" at bounding box center [472, 395] width 196 height 21
type input "**********"
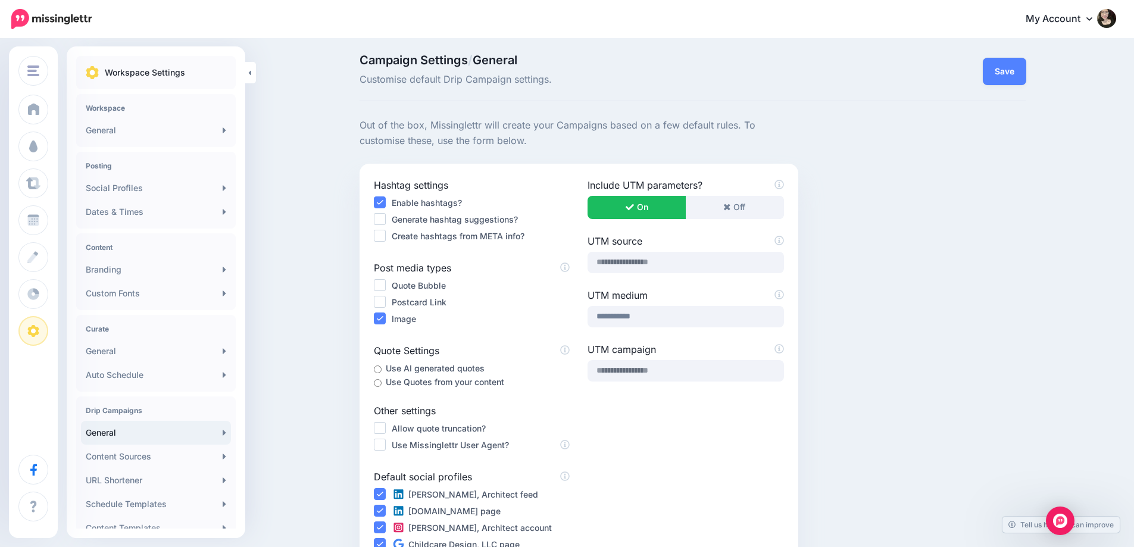
scroll to position [0, 0]
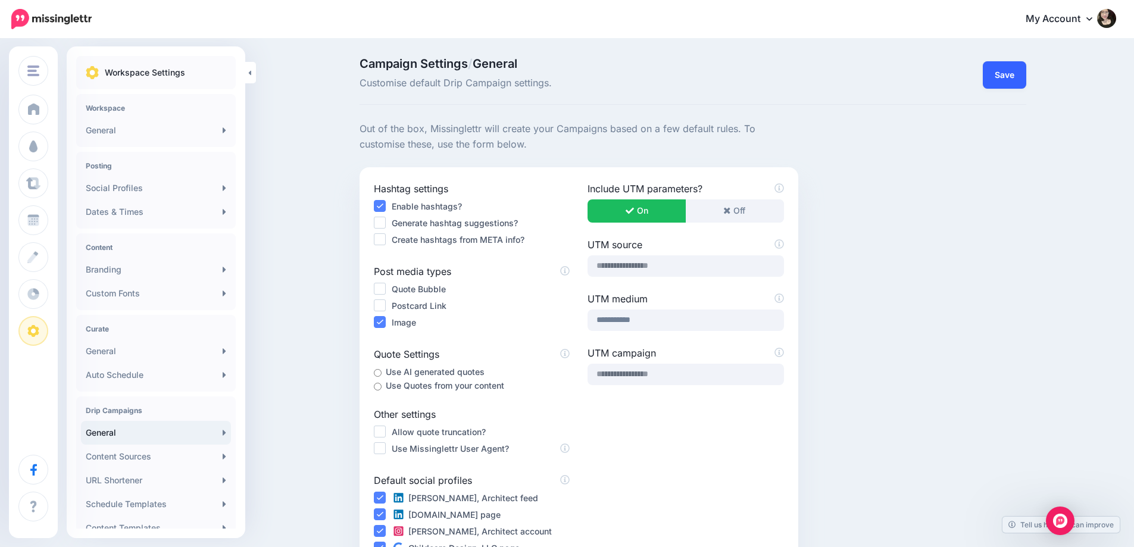
click at [1006, 74] on button "Save" at bounding box center [1004, 74] width 43 height 27
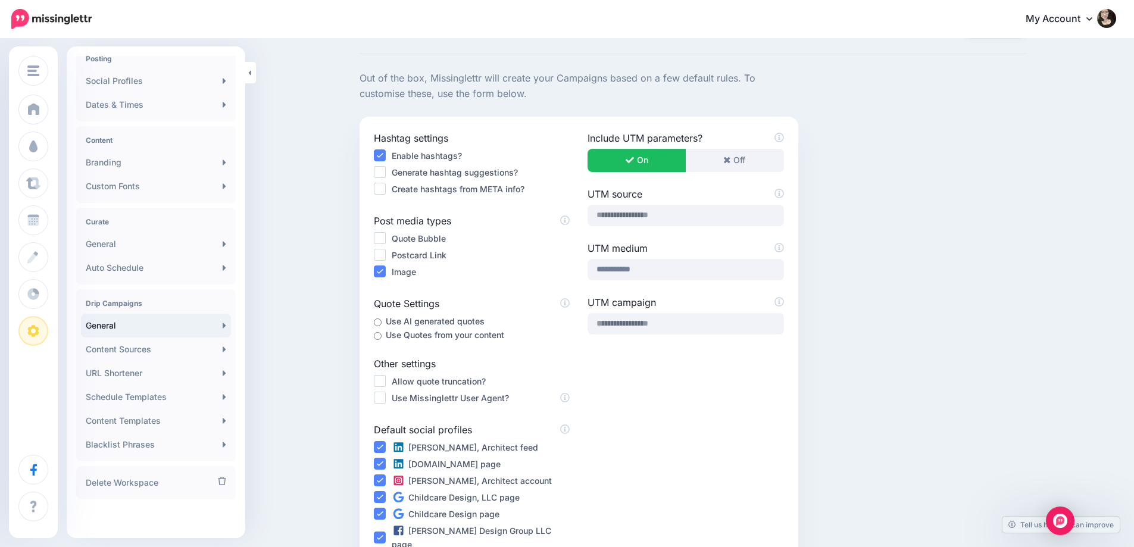
scroll to position [119, 0]
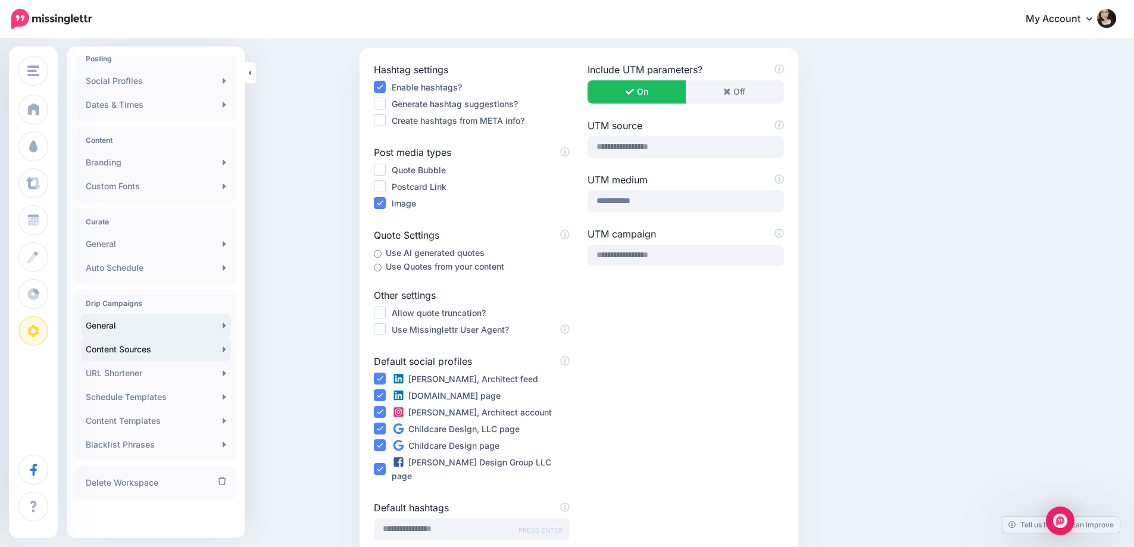
click at [146, 354] on link "Content Sources" at bounding box center [156, 350] width 150 height 24
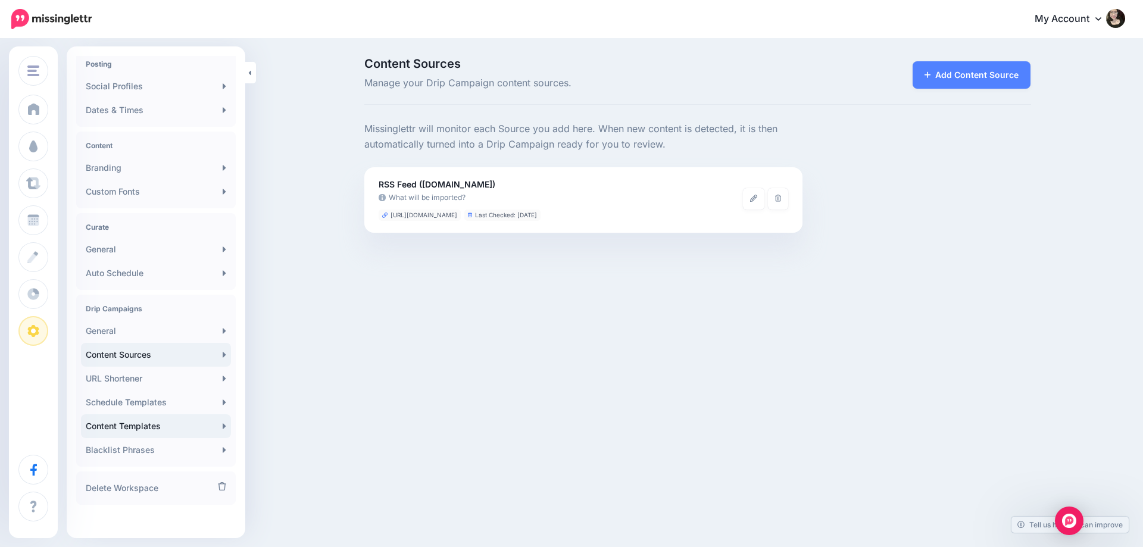
scroll to position [107, 0]
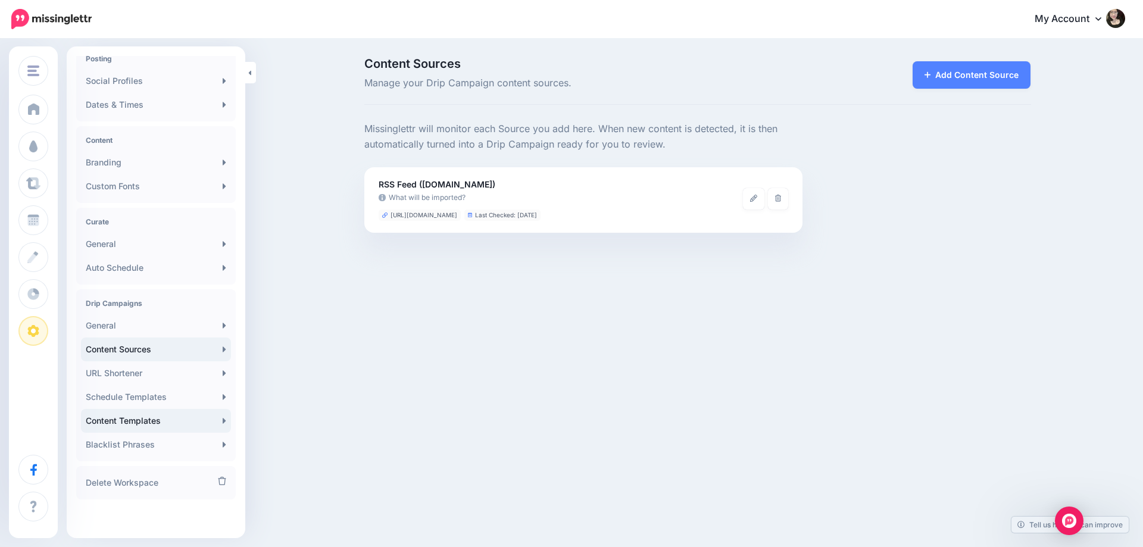
click at [159, 425] on link "Content Templates" at bounding box center [156, 421] width 150 height 24
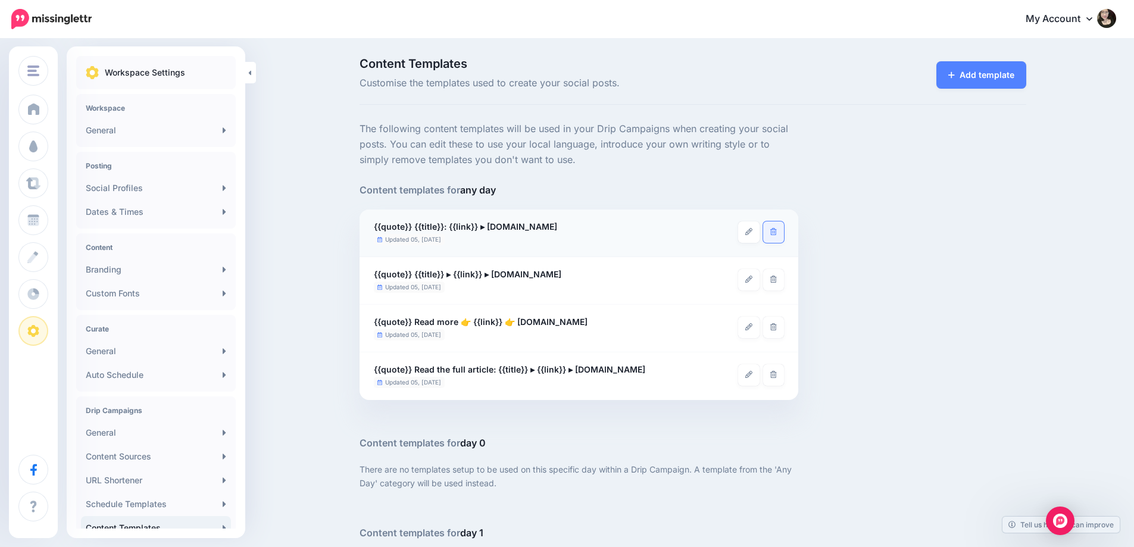
click at [777, 233] on icon at bounding box center [774, 231] width 7 height 7
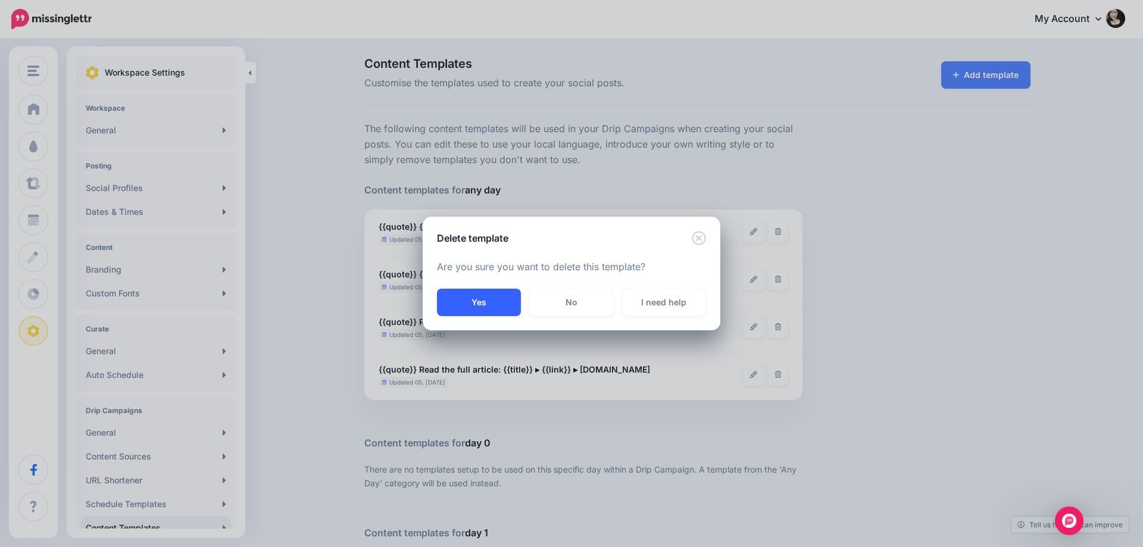
click at [487, 311] on button "Yes" at bounding box center [479, 302] width 84 height 27
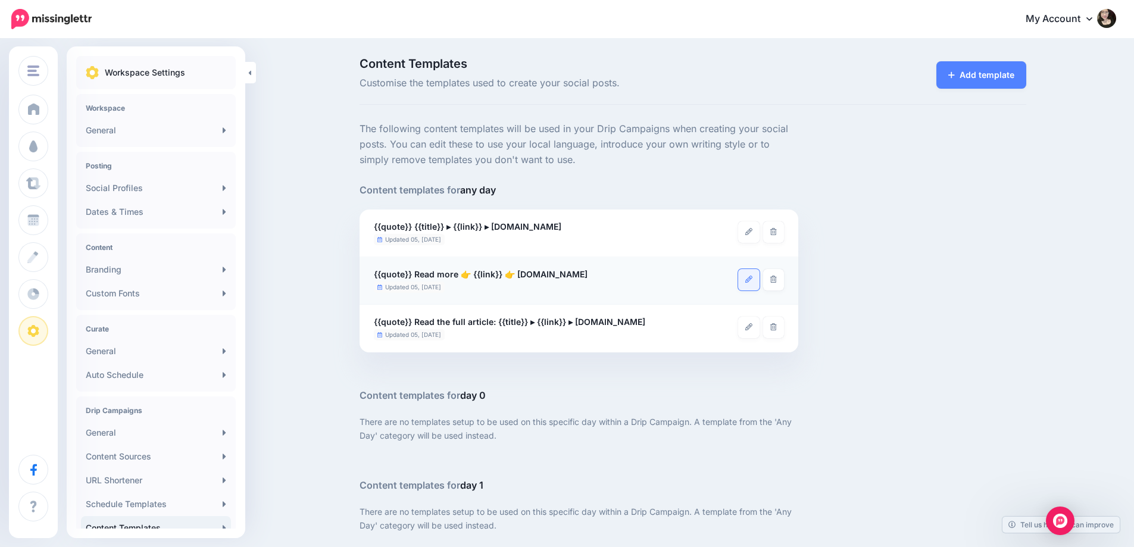
click at [753, 282] on icon at bounding box center [749, 279] width 7 height 7
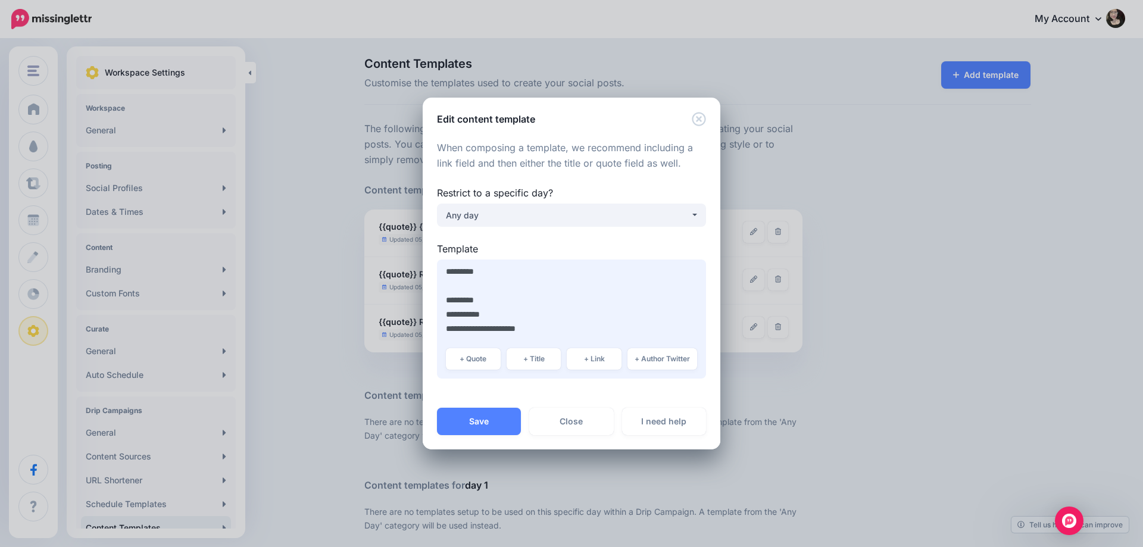
click at [495, 299] on textarea "**********" at bounding box center [571, 319] width 269 height 119
click at [541, 364] on button "+ Title" at bounding box center [534, 358] width 55 height 21
drag, startPoint x: 487, startPoint y: 339, endPoint x: 444, endPoint y: 344, distance: 43.7
click at [444, 344] on textarea "**********" at bounding box center [571, 319] width 269 height 119
click at [520, 300] on textarea "**********" at bounding box center [571, 319] width 269 height 119
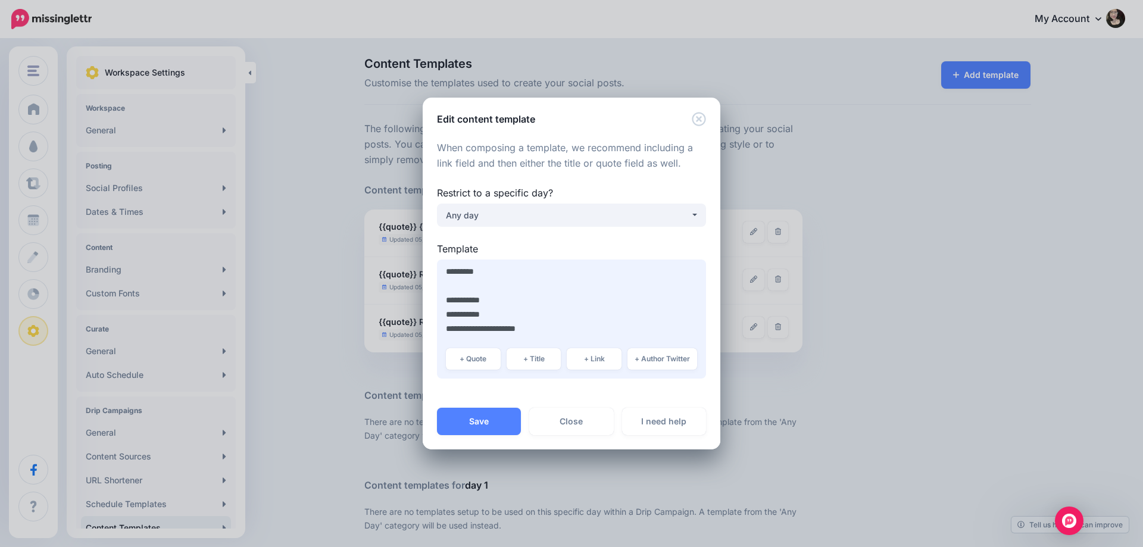
paste textarea "*********"
click at [464, 337] on textarea "**********" at bounding box center [571, 319] width 269 height 119
type textarea "**********"
click at [476, 425] on button "Save" at bounding box center [479, 421] width 84 height 27
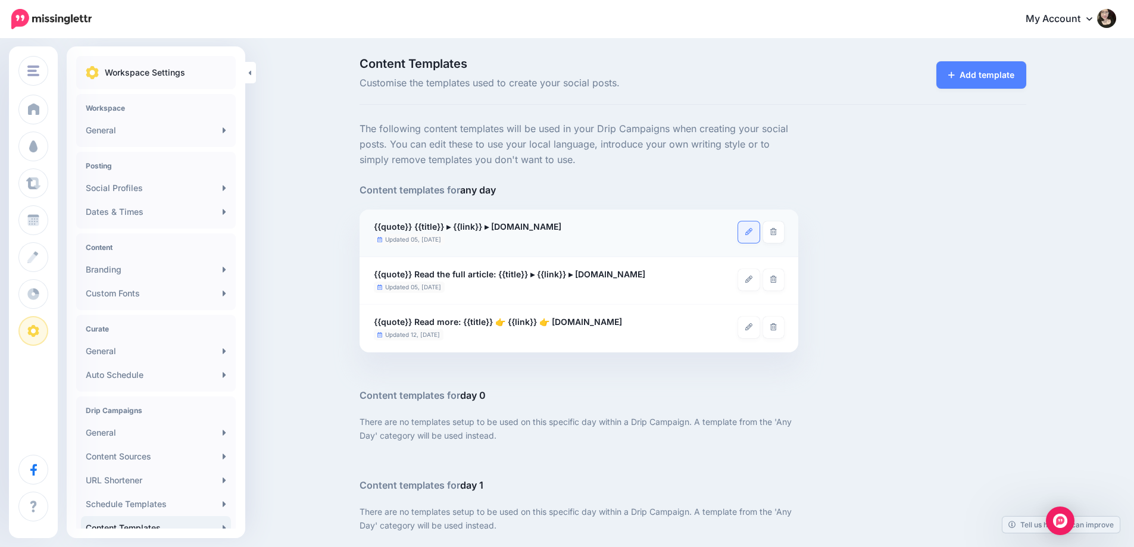
click at [758, 234] on link at bounding box center [748, 232] width 21 height 21
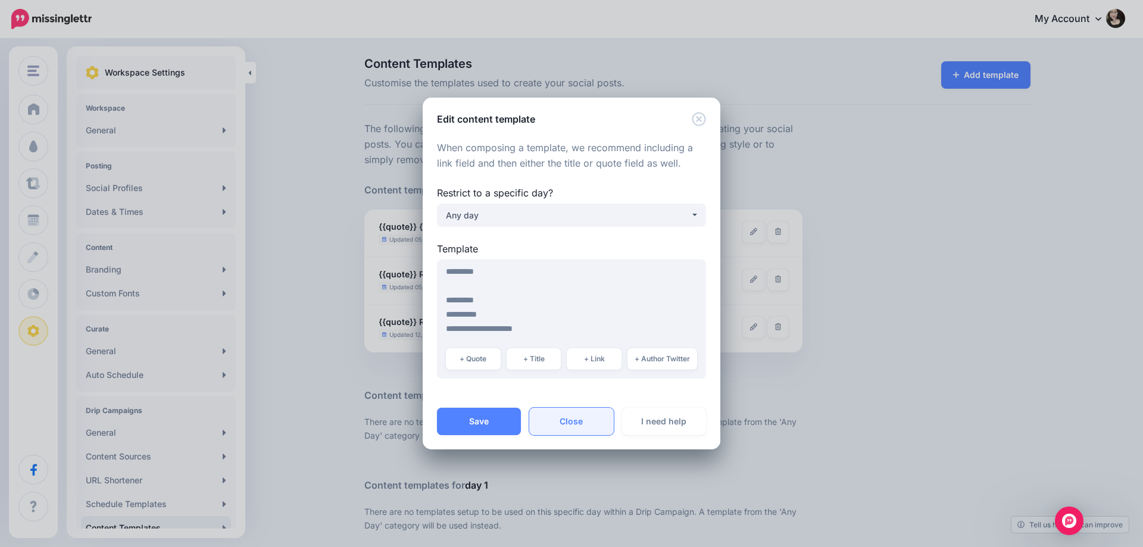
click at [561, 422] on link "Close" at bounding box center [571, 421] width 84 height 27
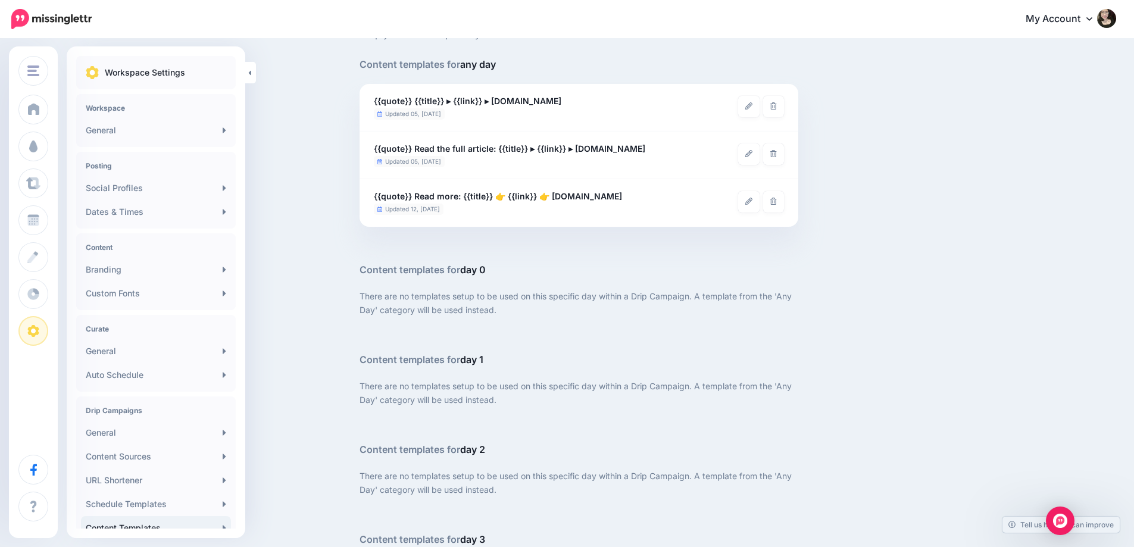
scroll to position [60, 0]
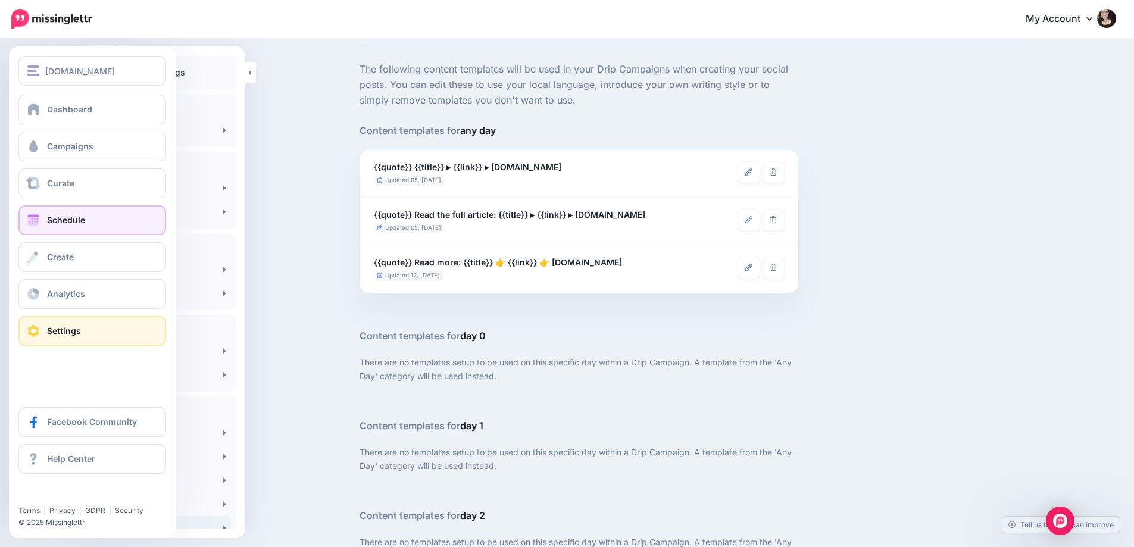
click at [65, 219] on span "Schedule" at bounding box center [66, 220] width 38 height 10
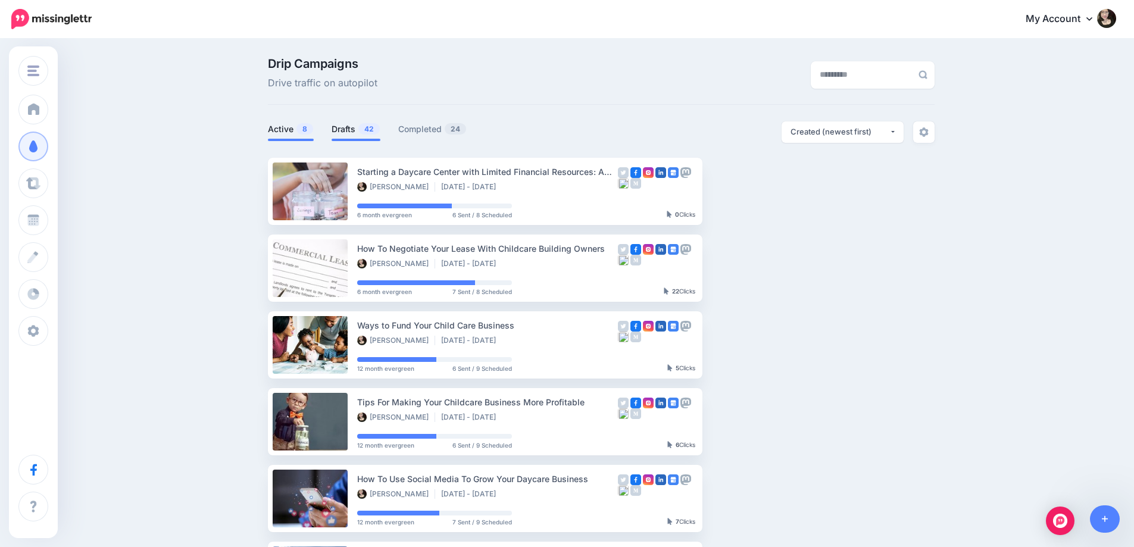
click at [351, 139] on span at bounding box center [356, 140] width 49 height 2
click at [359, 131] on link "Drafts 42" at bounding box center [356, 129] width 49 height 14
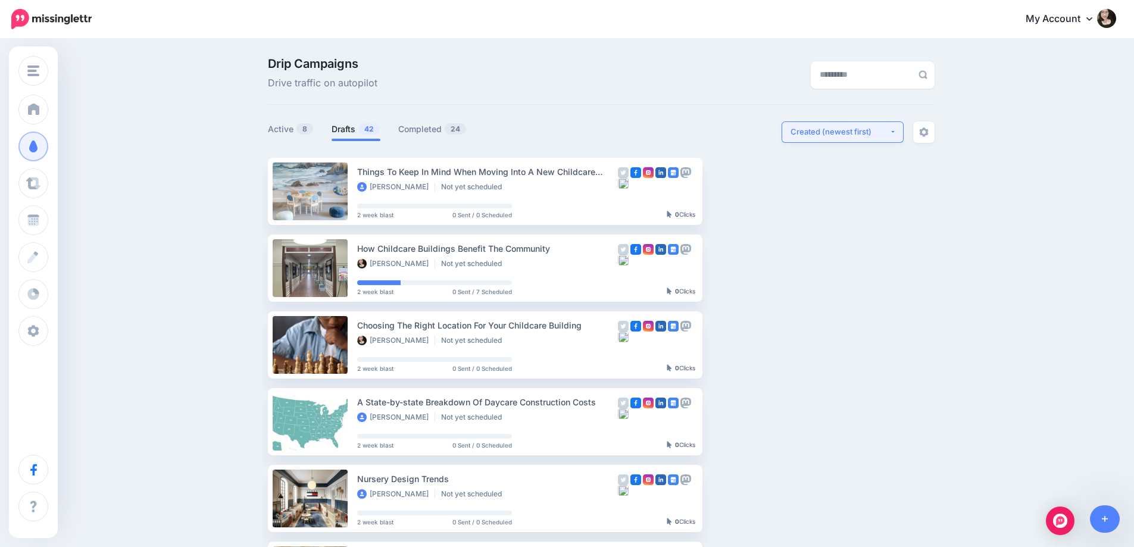
click at [840, 124] on button "Created (newest first)" at bounding box center [843, 131] width 122 height 21
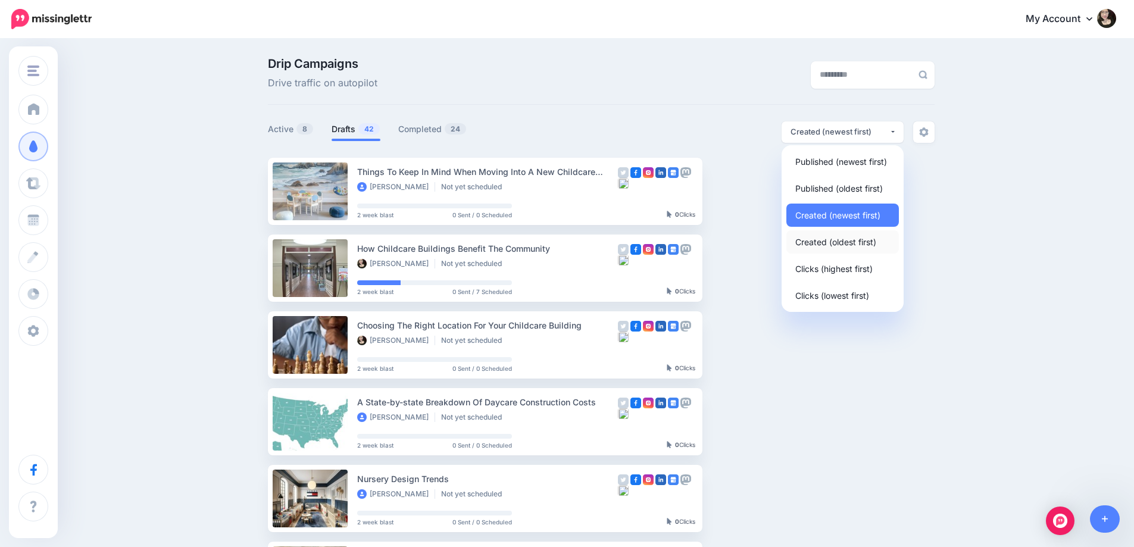
click at [848, 245] on span "Created (oldest first)" at bounding box center [836, 242] width 81 height 14
select select "**********"
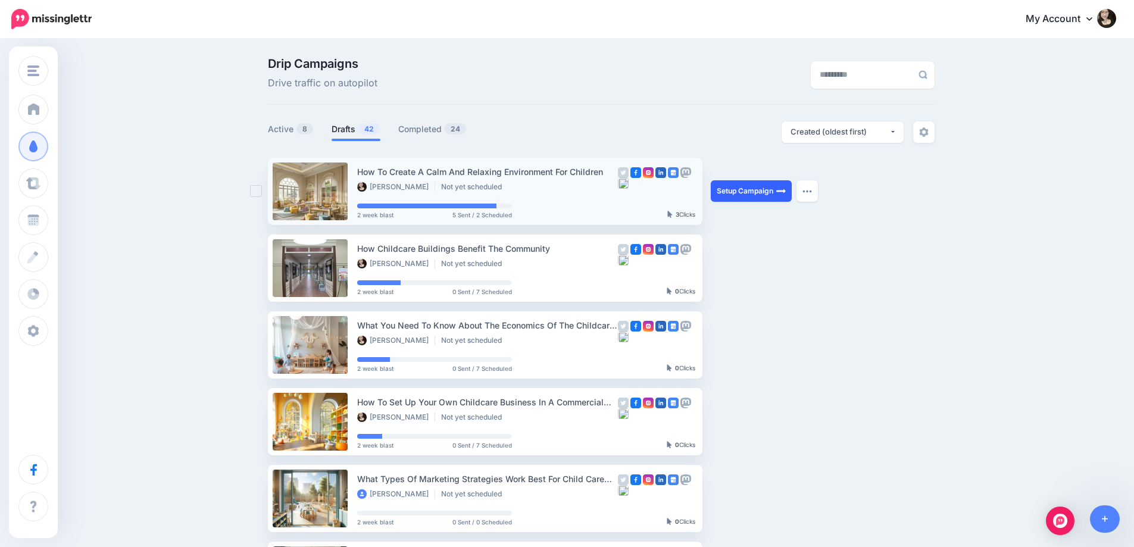
click at [753, 197] on link "Setup Campaign" at bounding box center [751, 190] width 81 height 21
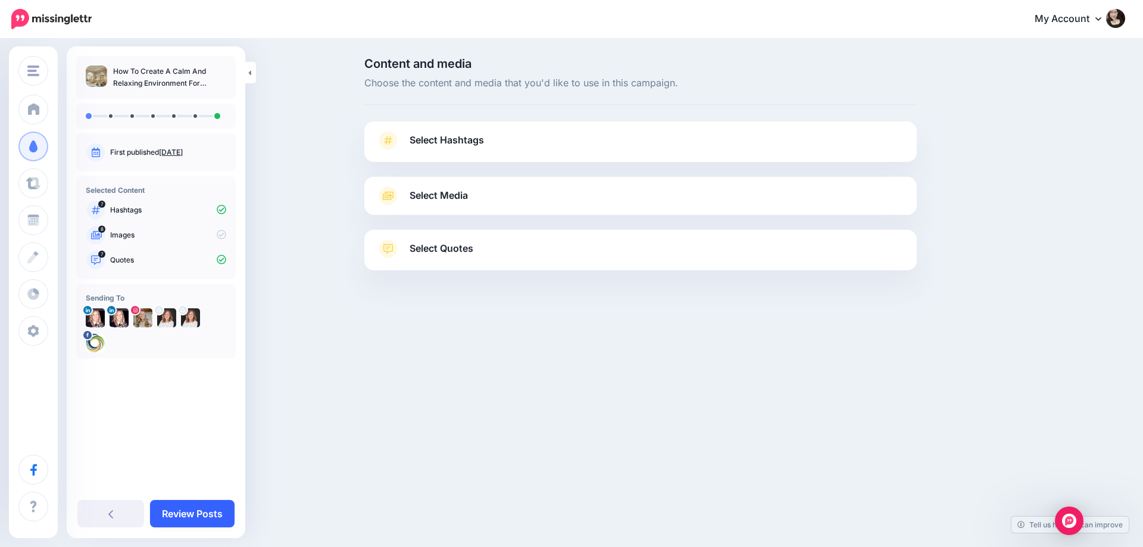
click at [180, 505] on link "Review Posts" at bounding box center [192, 513] width 85 height 27
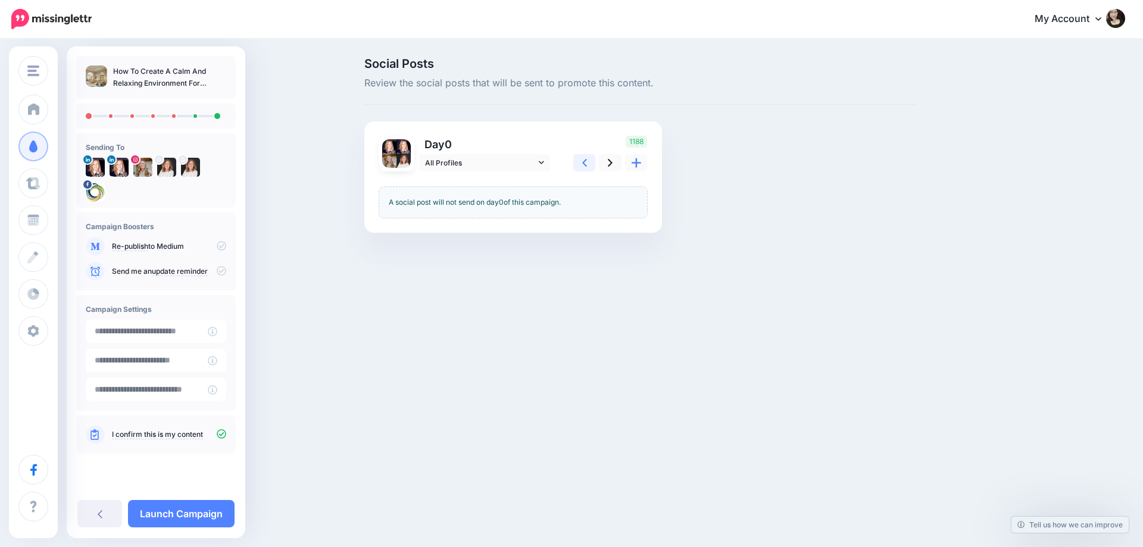
click at [587, 167] on link at bounding box center [584, 162] width 23 height 17
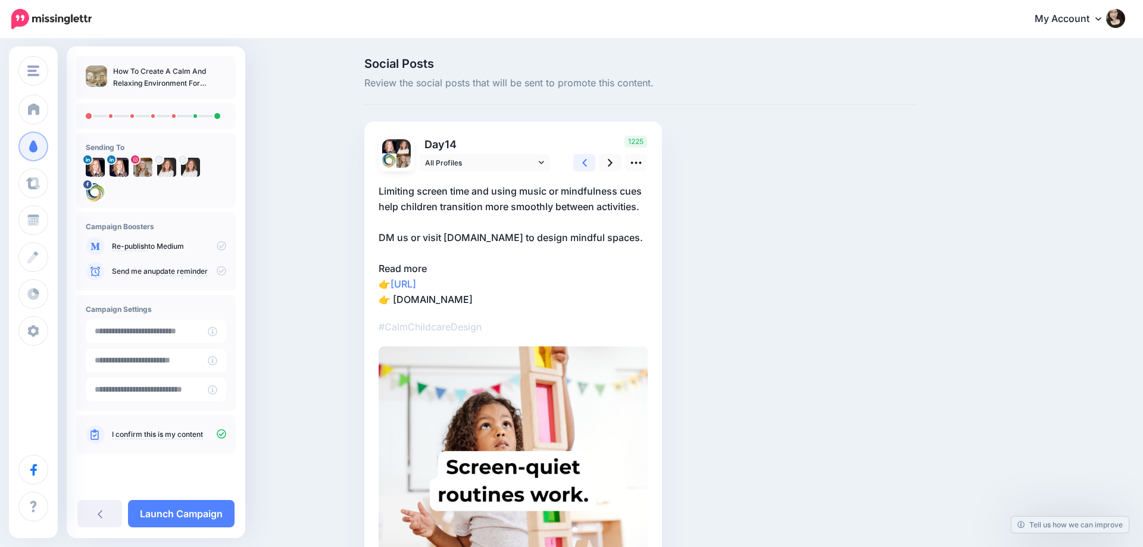
click at [587, 167] on link at bounding box center [584, 162] width 23 height 17
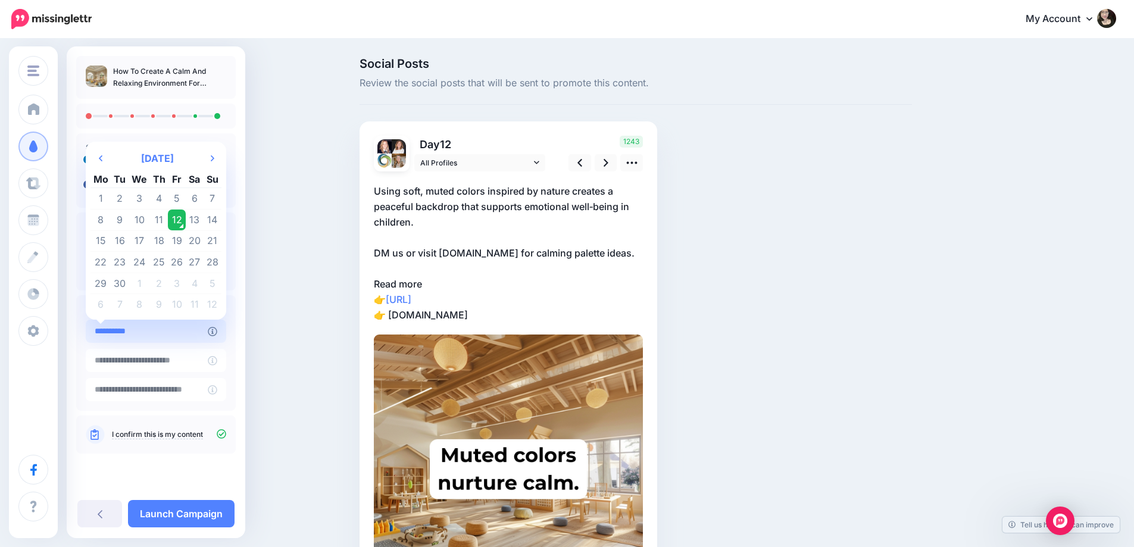
click at [168, 337] on input "**********" at bounding box center [147, 331] width 122 height 23
click at [120, 245] on td "16" at bounding box center [120, 240] width 18 height 21
type input "**********"
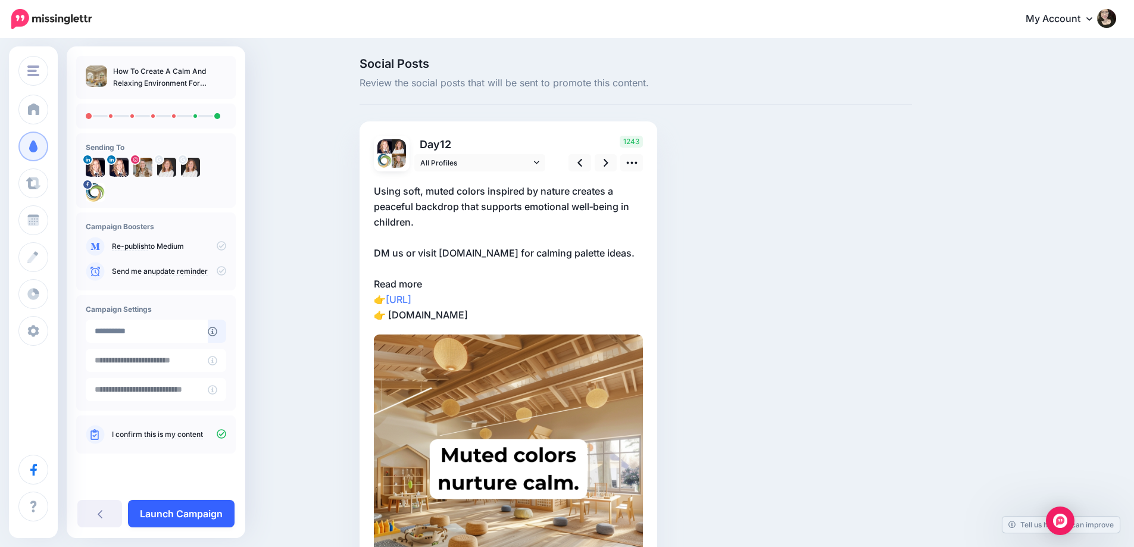
click at [166, 517] on link "Launch Campaign" at bounding box center [181, 513] width 107 height 27
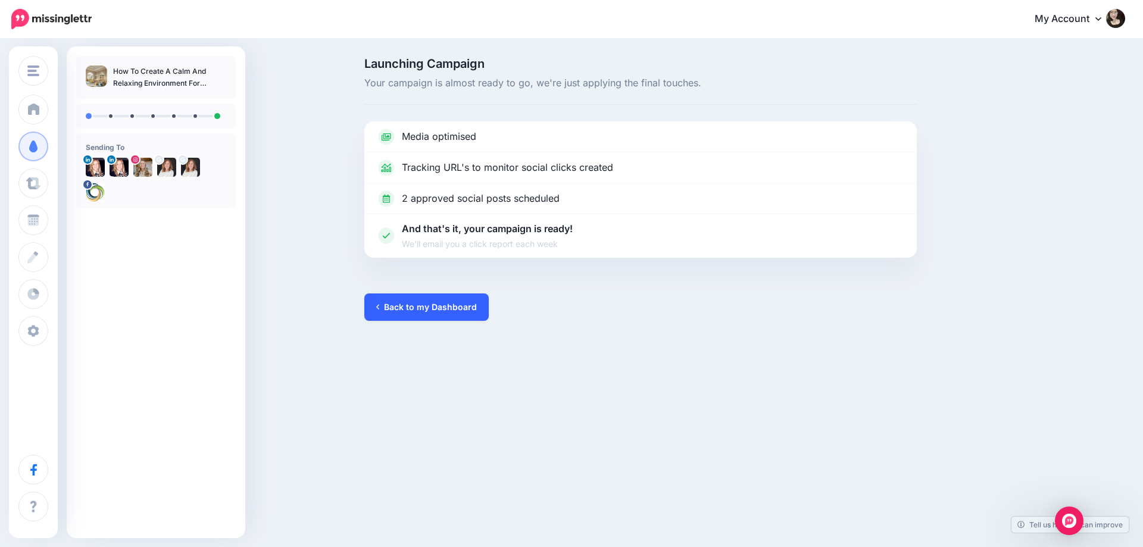
click at [435, 308] on link "Back to my Dashboard" at bounding box center [426, 307] width 124 height 27
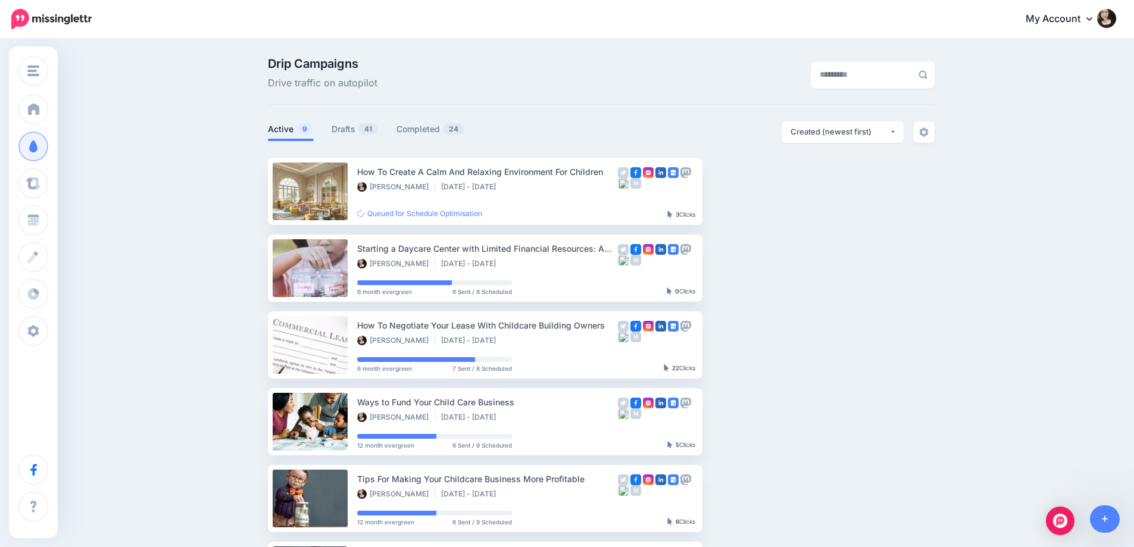
click at [914, 299] on ul "How To Create A Calm And Relaxing Environment For Children Zelle Bonita Aug 25 …" at bounding box center [601, 499] width 667 height 682
click at [891, 297] on ul "How To Create A Calm And Relaxing Environment For Children Zelle Bonita Aug 25 …" at bounding box center [601, 499] width 667 height 682
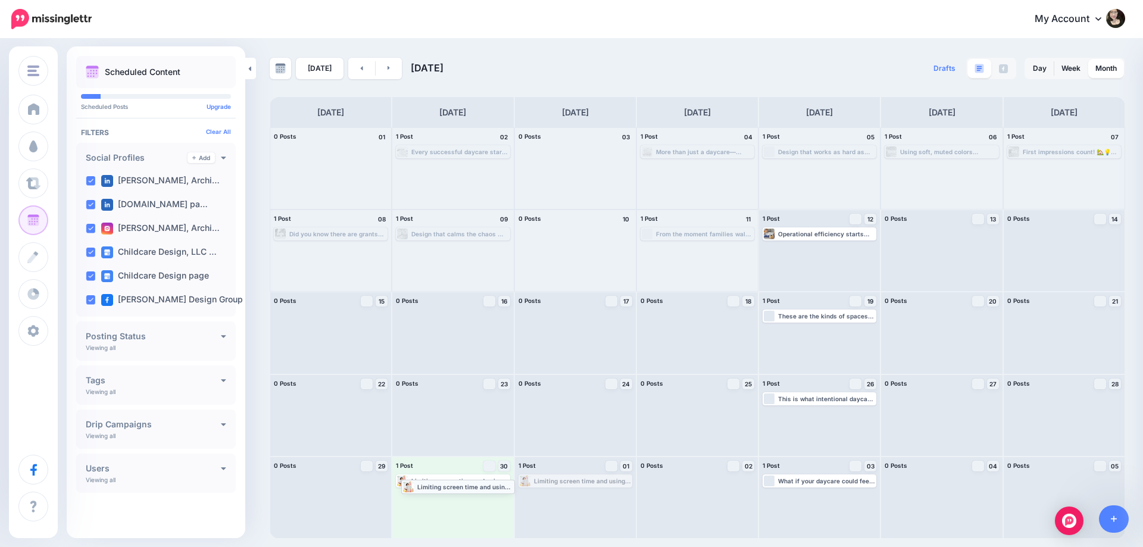
drag, startPoint x: 573, startPoint y: 476, endPoint x: 456, endPoint y: 481, distance: 117.4
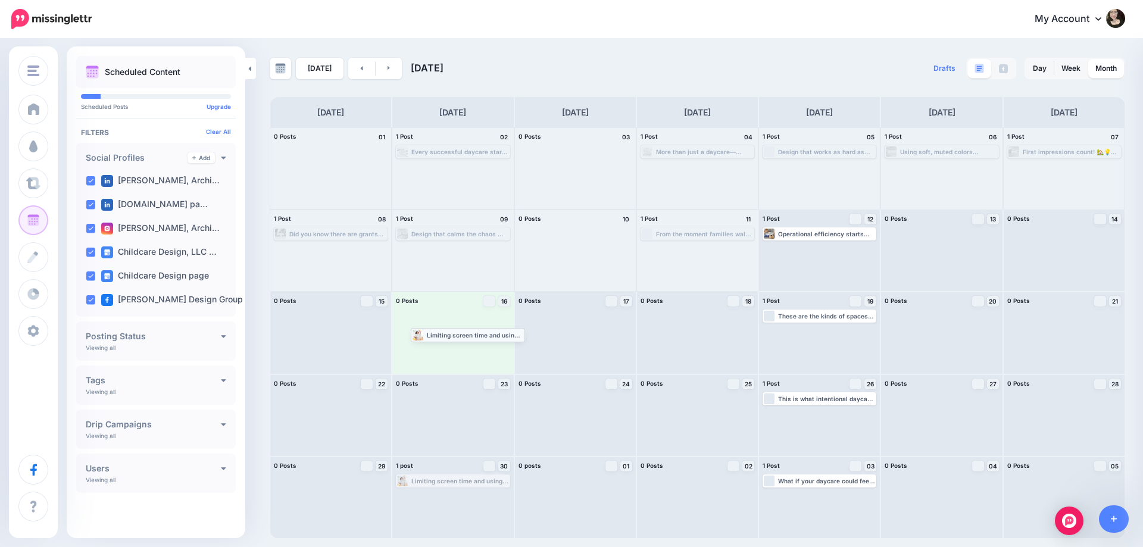
drag, startPoint x: 429, startPoint y: 482, endPoint x: 444, endPoint y: 335, distance: 147.2
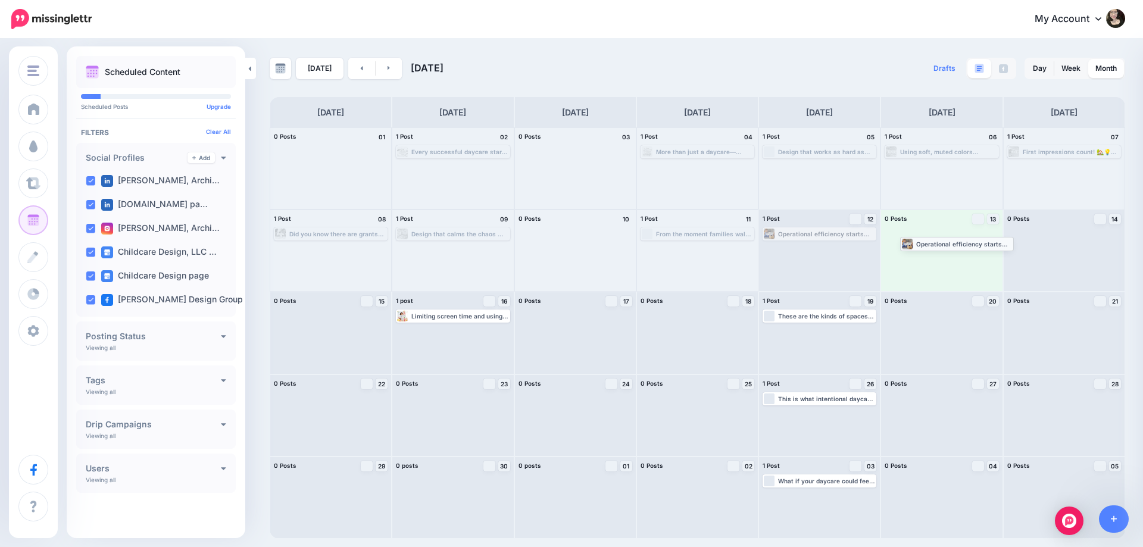
drag, startPoint x: 821, startPoint y: 233, endPoint x: 946, endPoint y: 233, distance: 125.0
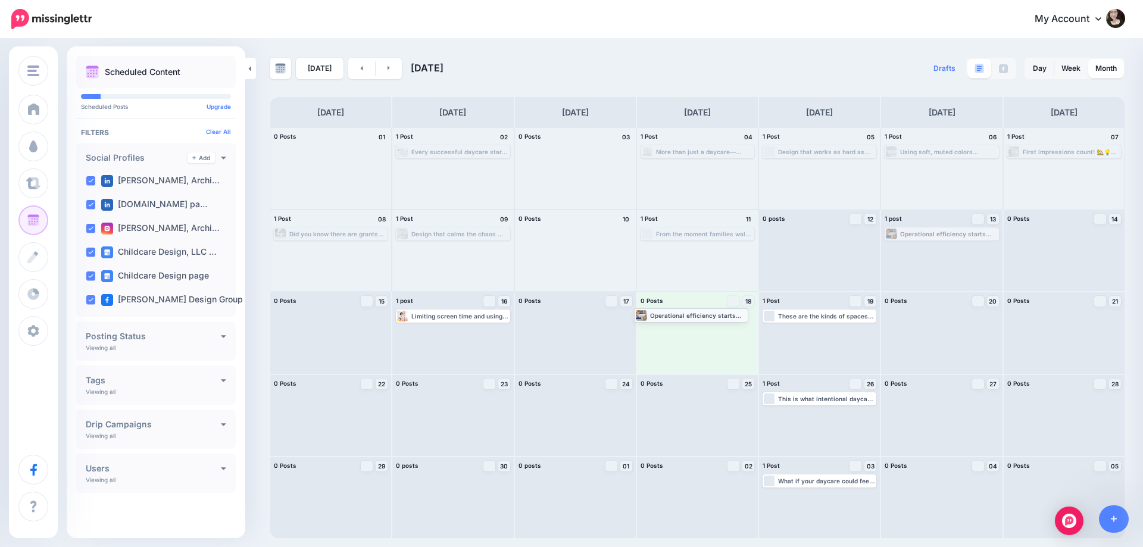
drag, startPoint x: 944, startPoint y: 232, endPoint x: 695, endPoint y: 312, distance: 261.9
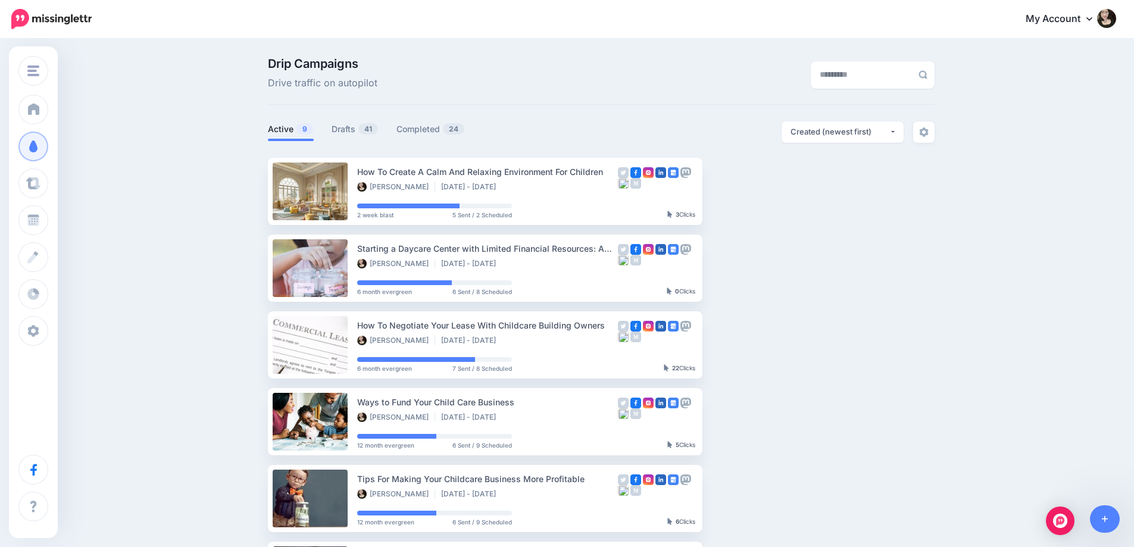
click at [221, 211] on div "Drip Campaigns Drive traffic on autopilot Active 9 41 24" at bounding box center [567, 453] width 1134 height 827
